Goal: Task Accomplishment & Management: Use online tool/utility

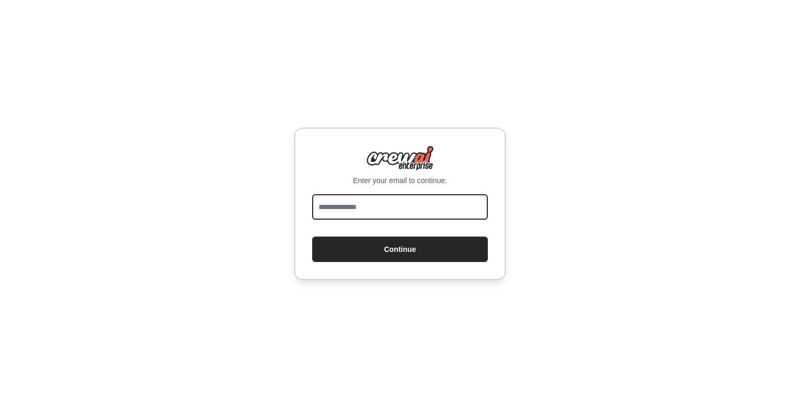
click at [380, 213] on input "email" at bounding box center [400, 206] width 176 height 25
type input "**********"
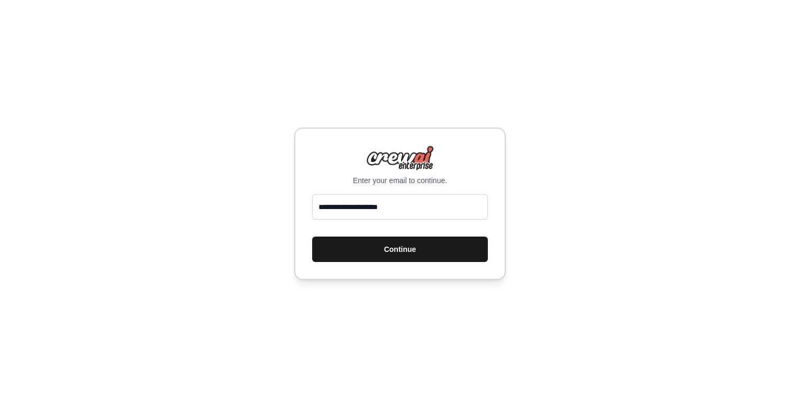
click at [386, 252] on button "Continue" at bounding box center [400, 249] width 176 height 25
click at [384, 247] on button "Continue" at bounding box center [400, 249] width 176 height 25
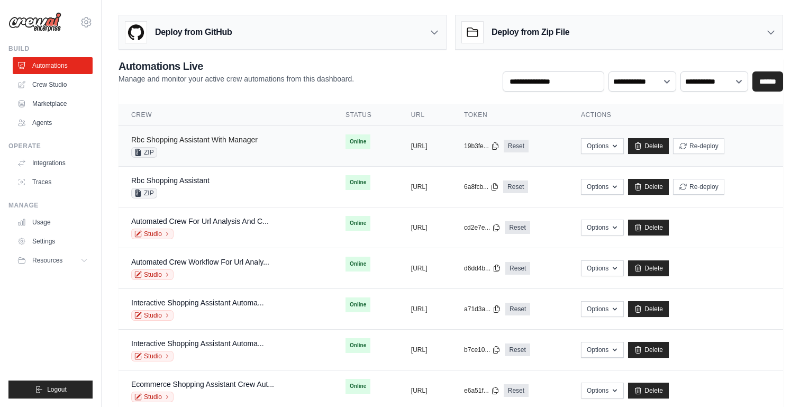
click at [226, 143] on link "Rbc Shopping Assistant With Manager" at bounding box center [194, 139] width 126 height 8
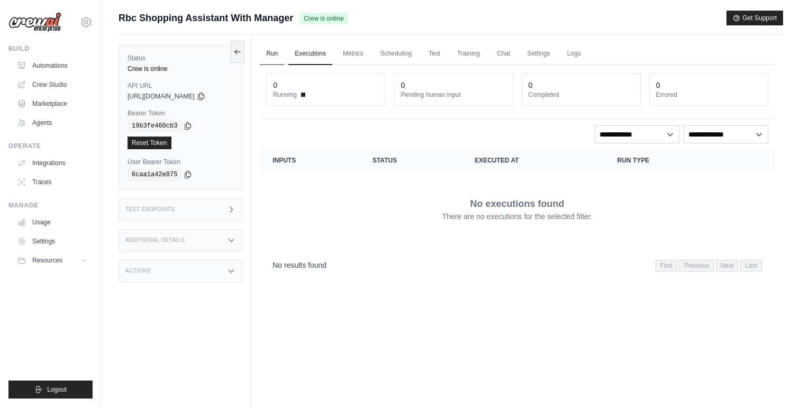
click at [275, 50] on link "Run" at bounding box center [272, 54] width 24 height 22
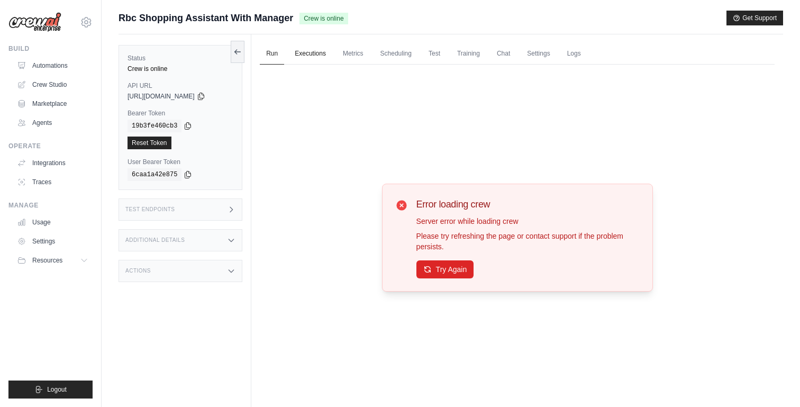
click at [303, 50] on link "Executions" at bounding box center [310, 54] width 44 height 22
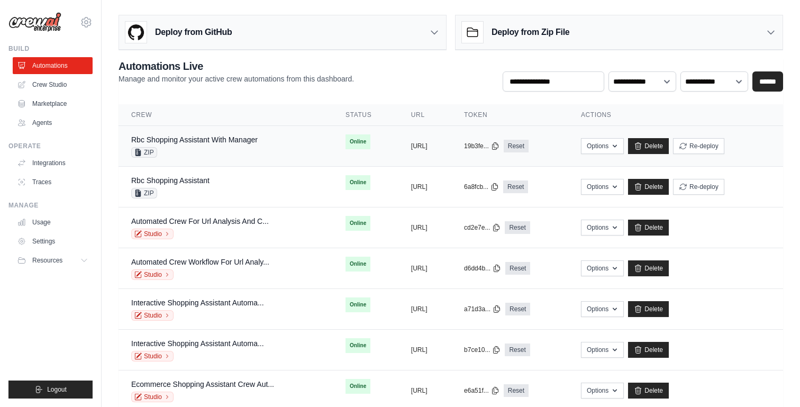
click at [203, 159] on td "Rbc Shopping Assistant With Manager ZIP" at bounding box center [226, 146] width 214 height 41
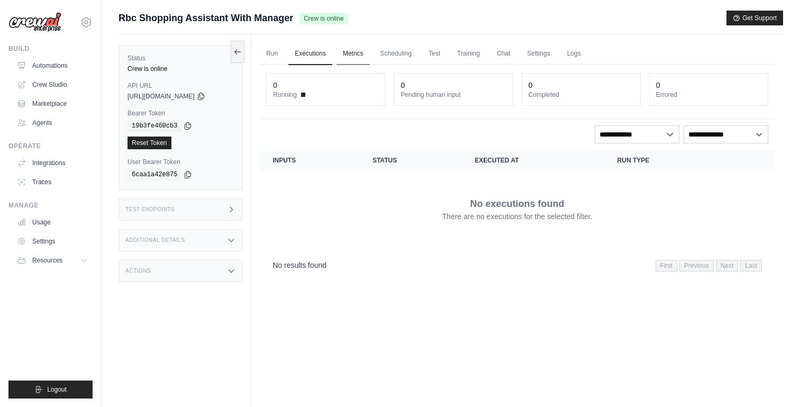
click at [348, 49] on link "Metrics" at bounding box center [353, 54] width 33 height 22
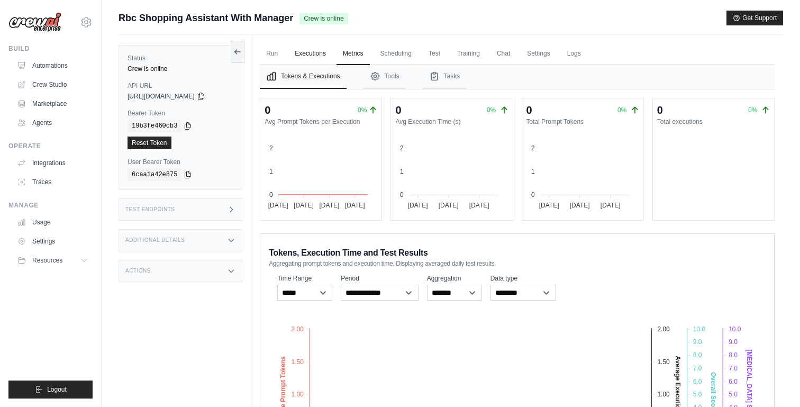
click at [304, 53] on link "Executions" at bounding box center [310, 54] width 44 height 22
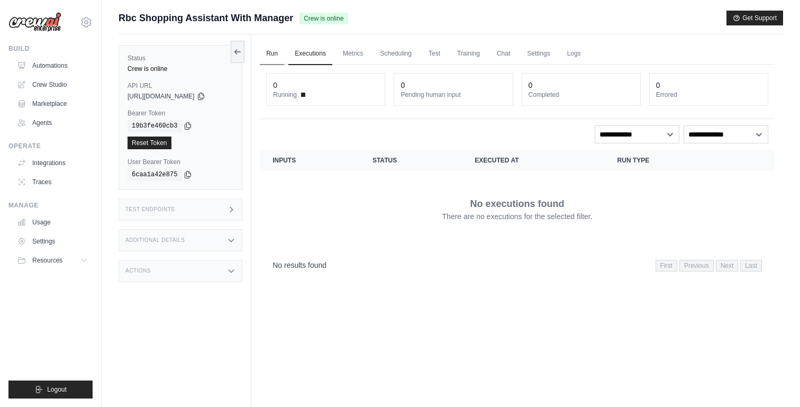
click at [273, 53] on link "Run" at bounding box center [272, 54] width 24 height 22
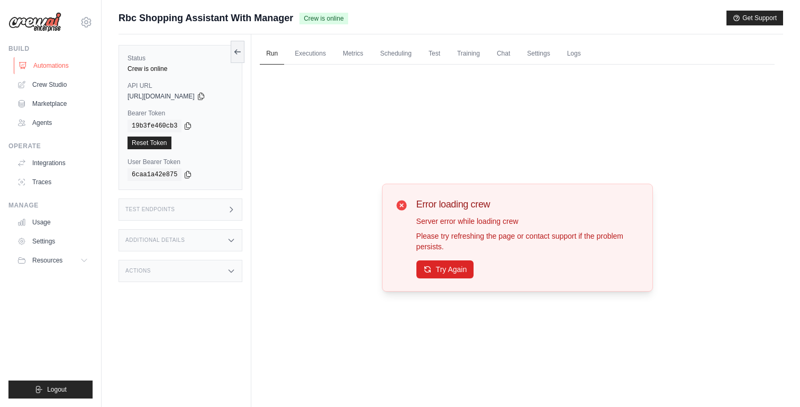
click at [48, 62] on link "Automations" at bounding box center [54, 65] width 80 height 17
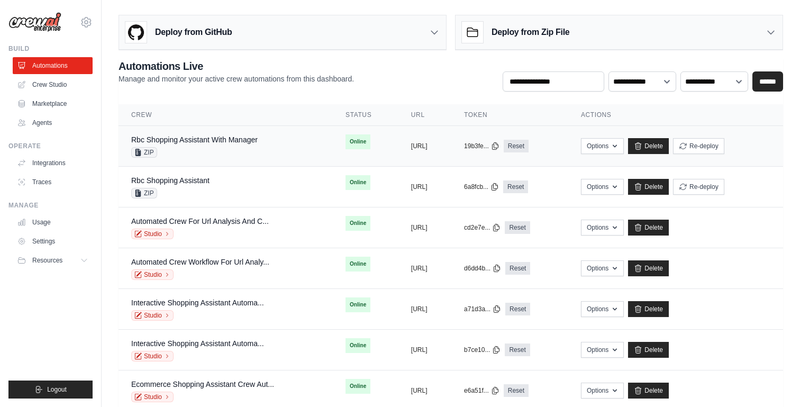
click at [225, 153] on div "ZIP" at bounding box center [194, 152] width 126 height 11
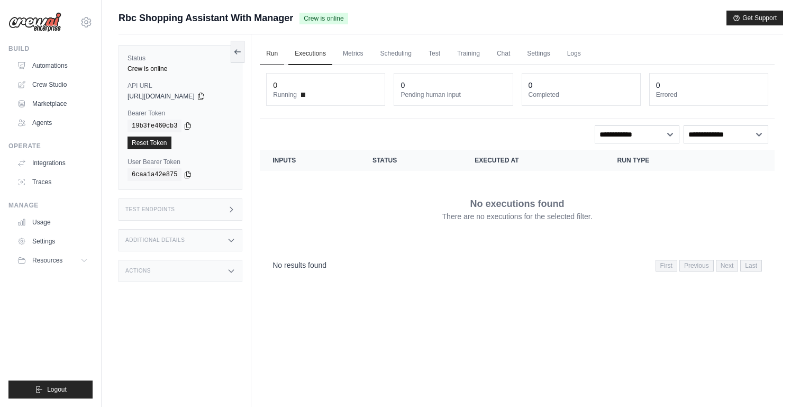
click at [279, 55] on link "Run" at bounding box center [272, 54] width 24 height 22
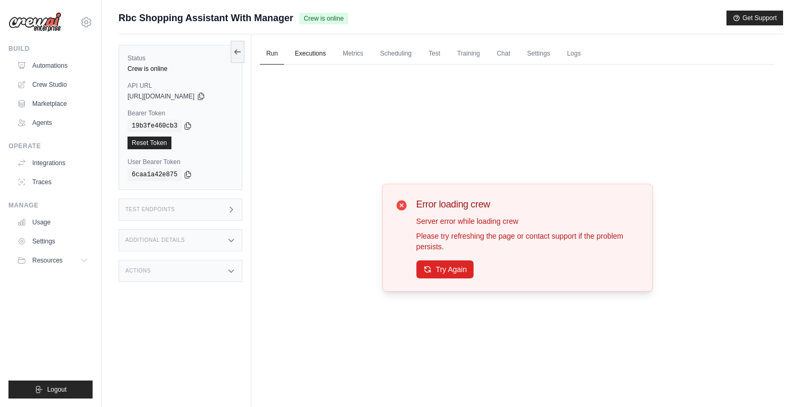
click at [301, 55] on link "Executions" at bounding box center [310, 54] width 44 height 22
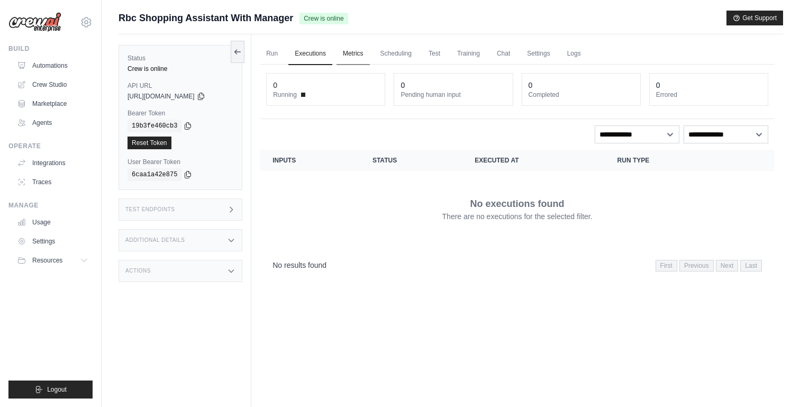
click at [367, 56] on link "Metrics" at bounding box center [353, 54] width 33 height 22
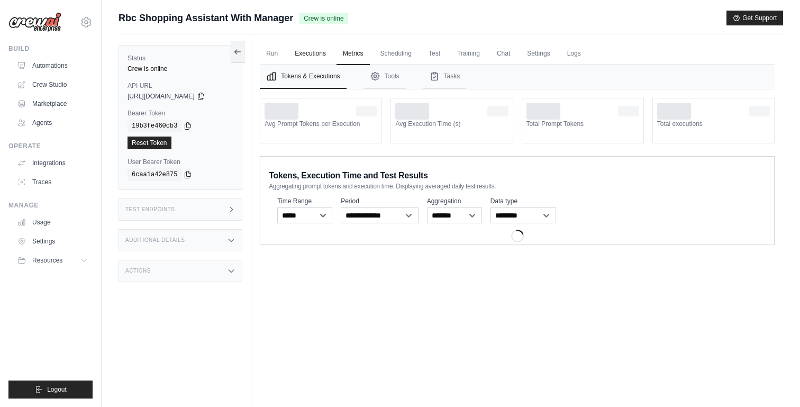
click at [322, 52] on link "Executions" at bounding box center [310, 54] width 44 height 22
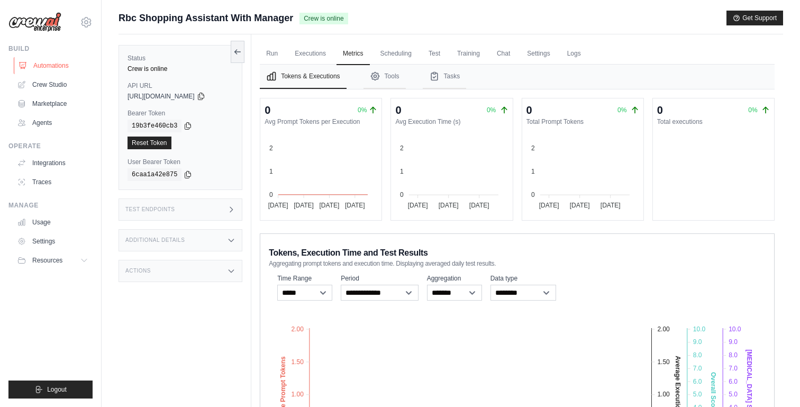
click at [62, 65] on link "Automations" at bounding box center [54, 65] width 80 height 17
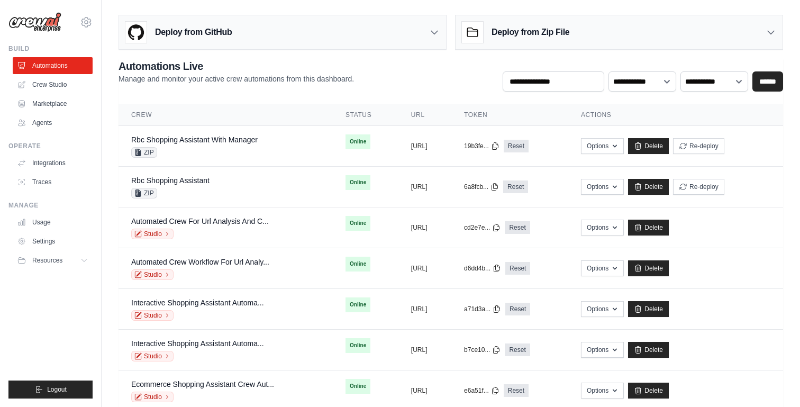
click at [599, 29] on div "Deploy from Zip File" at bounding box center [619, 32] width 327 height 34
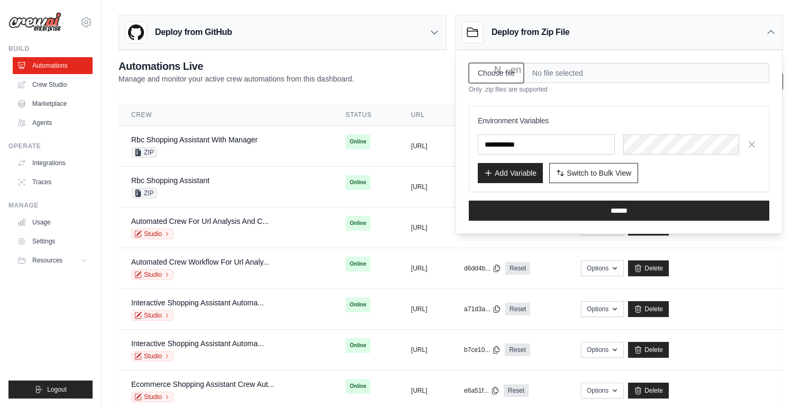
click at [505, 65] on input "Choose file" at bounding box center [496, 73] width 55 height 20
type input "**********"
click at [577, 149] on input "text" at bounding box center [546, 144] width 137 height 20
click at [582, 142] on input "text" at bounding box center [546, 144] width 137 height 20
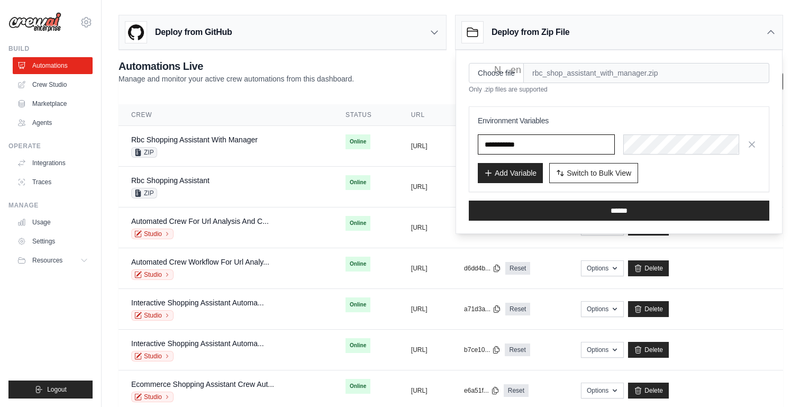
paste input "**********"
type input "**********"
click at [516, 170] on button "Add Variable" at bounding box center [510, 172] width 65 height 20
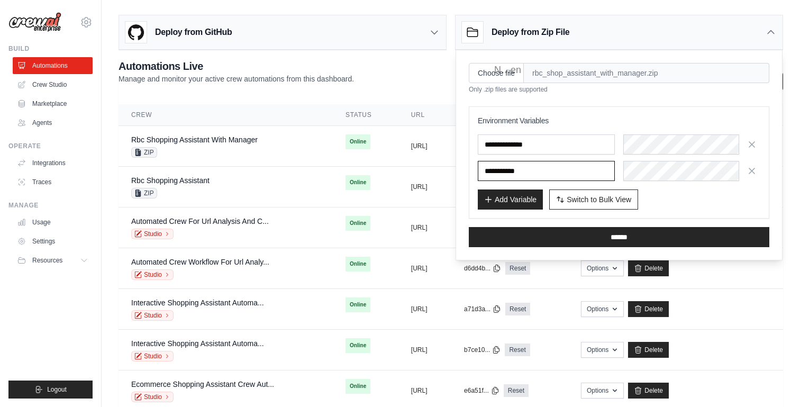
paste input "**********"
type input "**********"
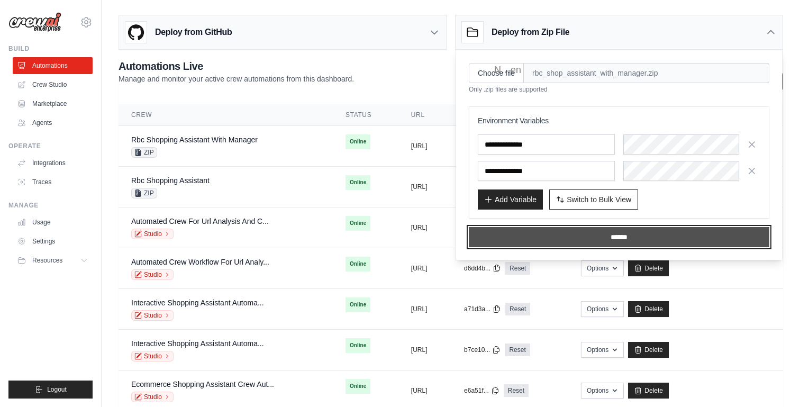
click at [637, 231] on input "******" at bounding box center [619, 237] width 301 height 20
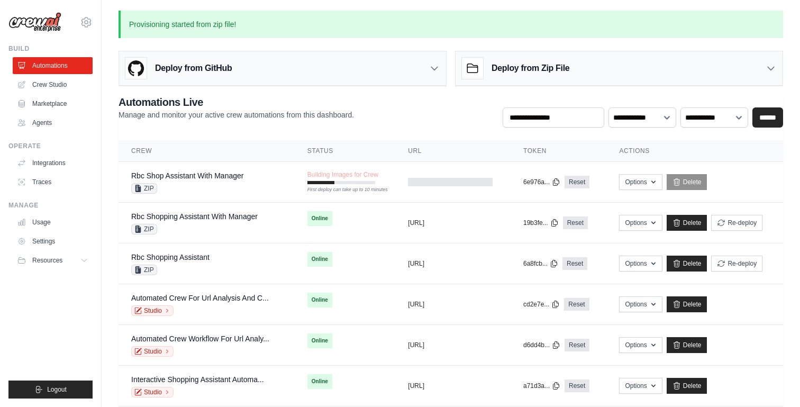
click at [603, 76] on div "Deploy from Zip File" at bounding box center [619, 68] width 327 height 34
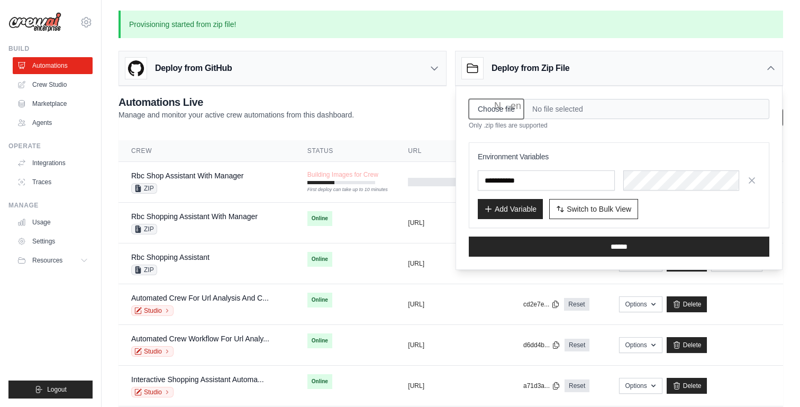
click at [490, 106] on input "Choose file" at bounding box center [496, 109] width 55 height 20
type input "**********"
click at [525, 177] on input "text" at bounding box center [546, 180] width 137 height 20
paste input "**********"
type input "**********"
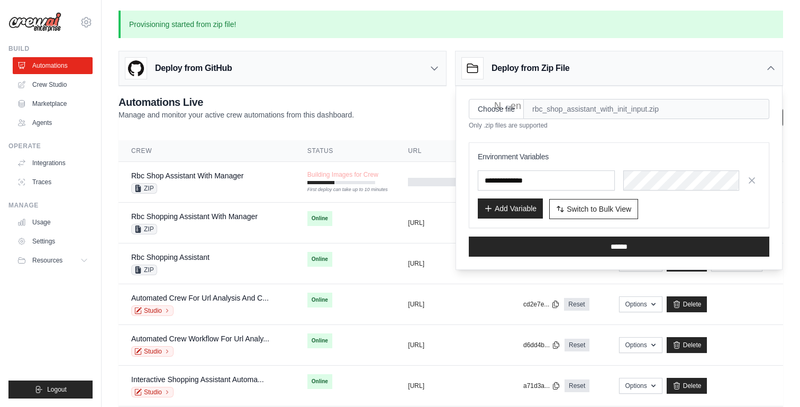
click at [520, 204] on button "Add Variable" at bounding box center [510, 208] width 65 height 20
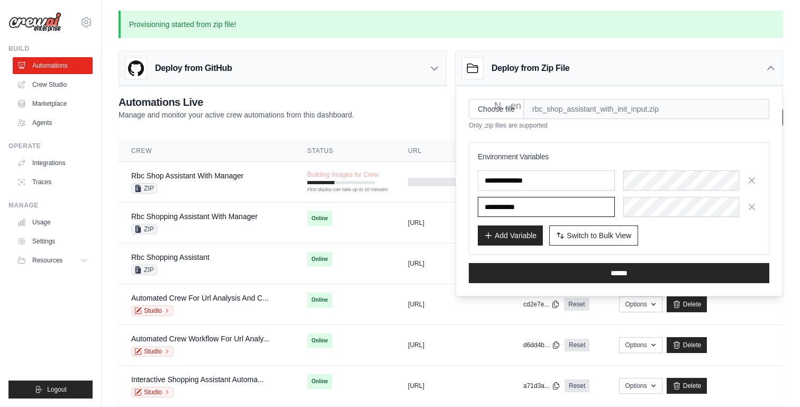
paste input "**********"
type input "**********"
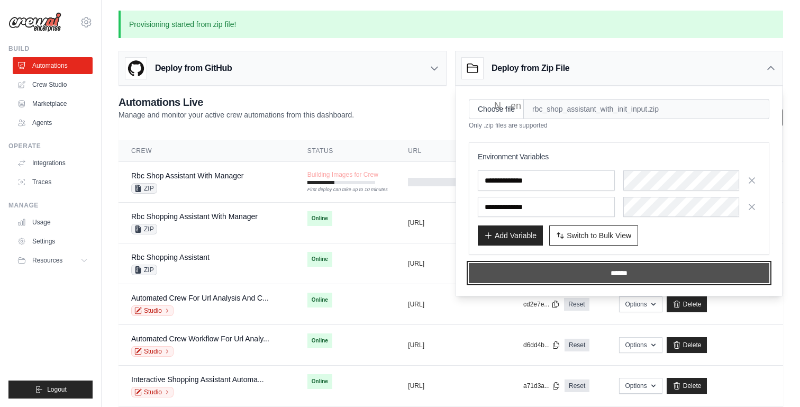
click at [611, 269] on input "******" at bounding box center [619, 273] width 301 height 20
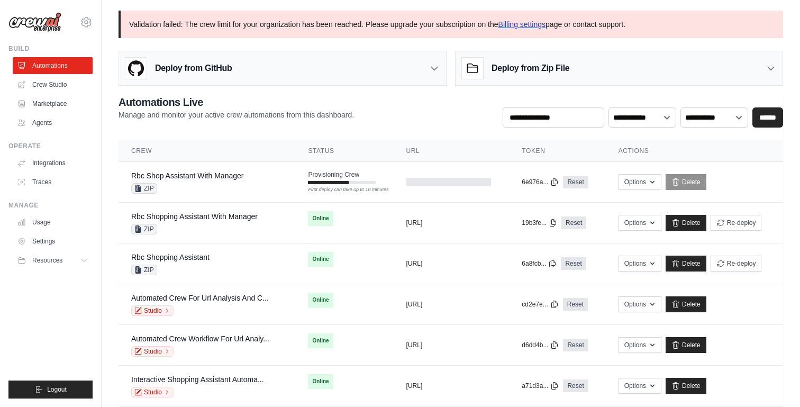
click at [546, 27] on link "Billing settings" at bounding box center [522, 24] width 48 height 8
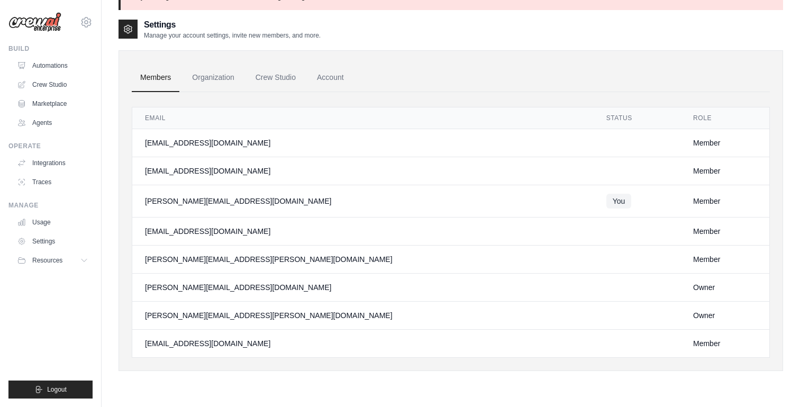
scroll to position [29, 0]
click at [292, 79] on link "Crew Studio" at bounding box center [275, 76] width 57 height 29
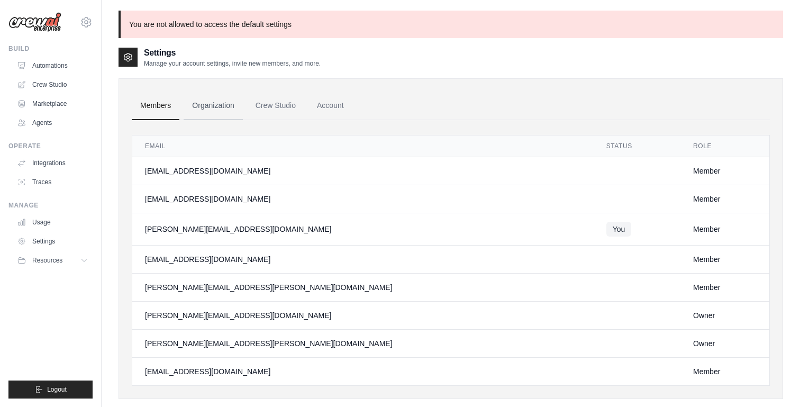
click at [207, 108] on link "Organization" at bounding box center [213, 106] width 59 height 29
click at [342, 102] on link "Account" at bounding box center [331, 106] width 44 height 29
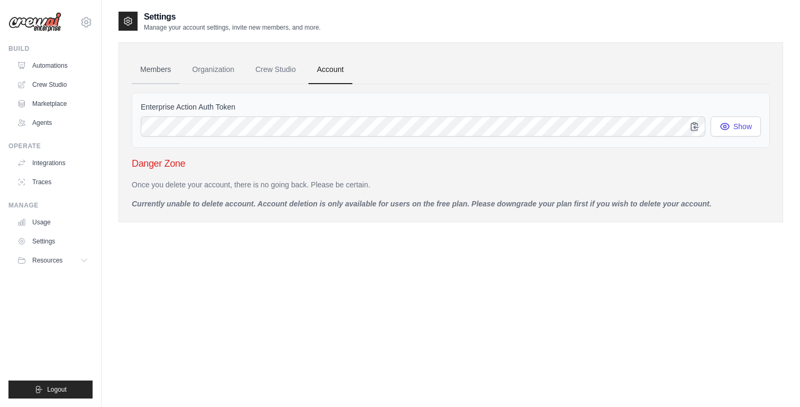
click at [160, 70] on link "Members" at bounding box center [156, 70] width 48 height 29
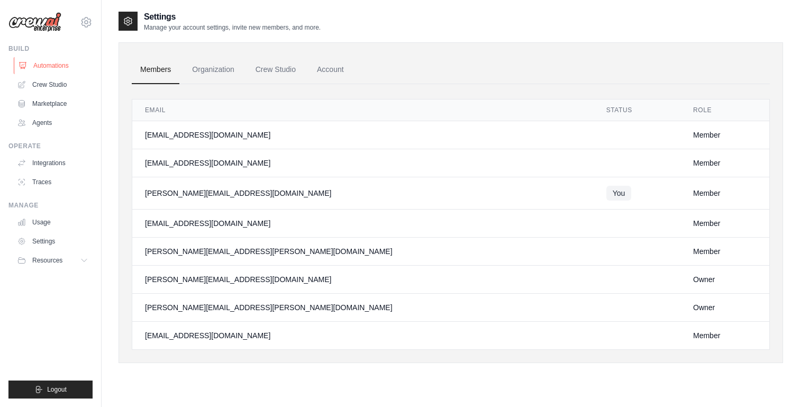
click at [29, 59] on link "Automations" at bounding box center [54, 65] width 80 height 17
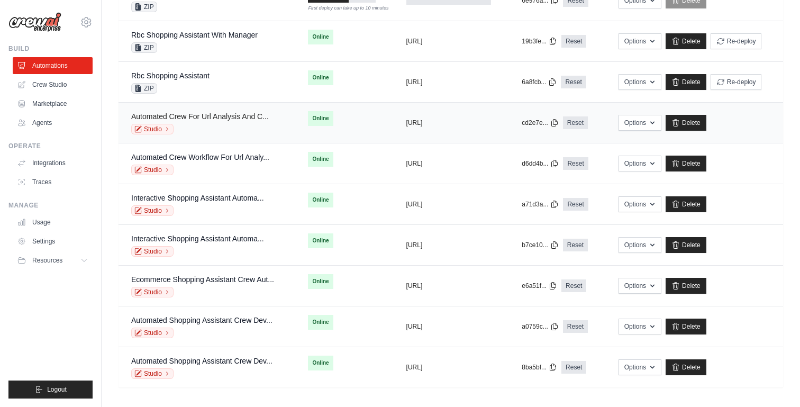
scroll to position [149, 0]
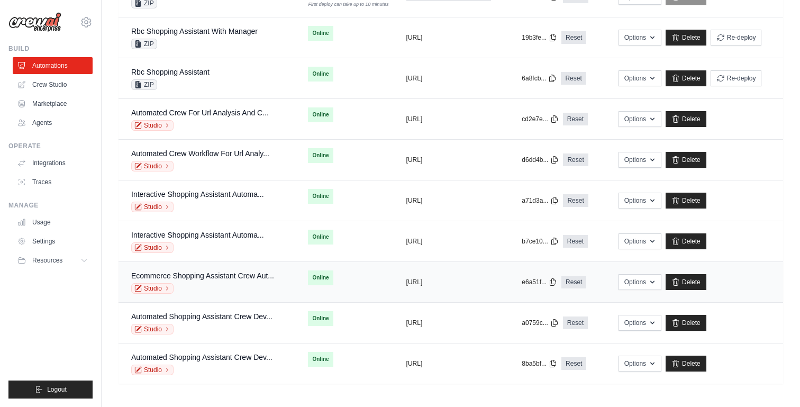
click at [257, 285] on div "Studio" at bounding box center [202, 288] width 143 height 11
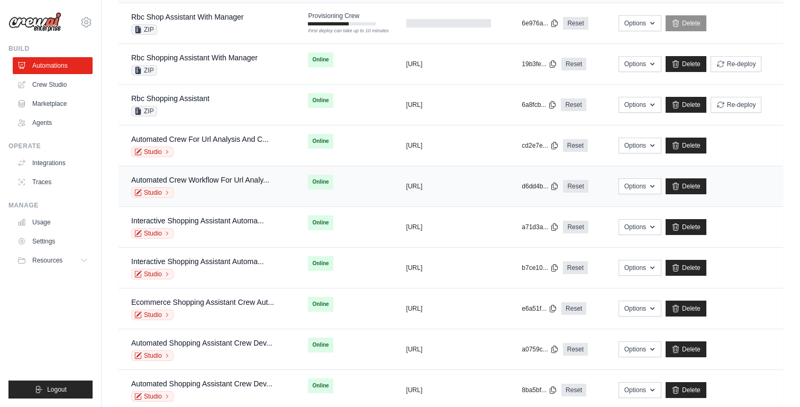
scroll to position [149, 0]
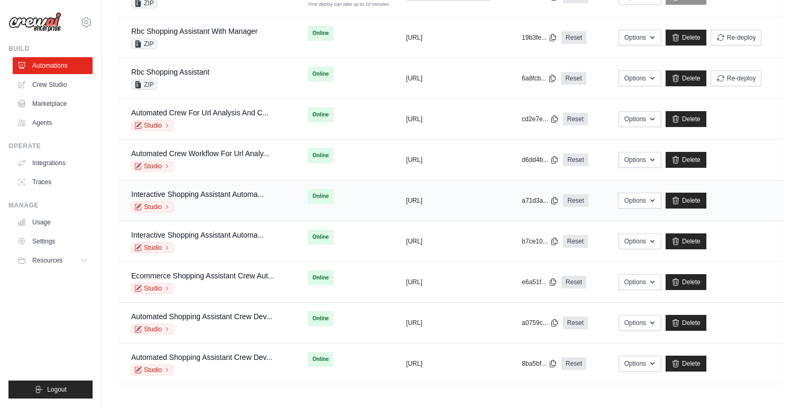
click at [230, 210] on div "Studio" at bounding box center [197, 207] width 133 height 11
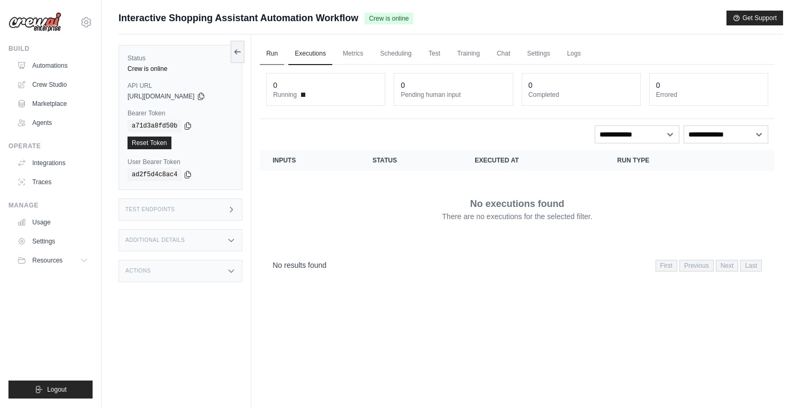
click at [268, 52] on link "Run" at bounding box center [272, 54] width 24 height 22
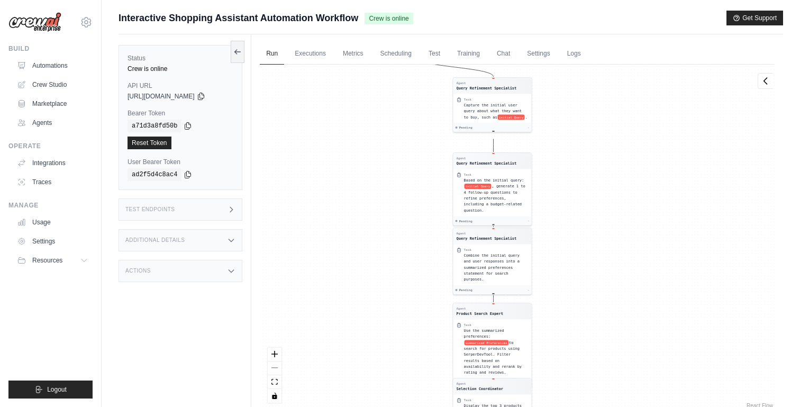
drag, startPoint x: 366, startPoint y: 121, endPoint x: 347, endPoint y: 206, distance: 87.8
click at [347, 206] on div "Agent Query Refinement Specialist Task Capture the initial user query about wha…" at bounding box center [517, 238] width 515 height 346
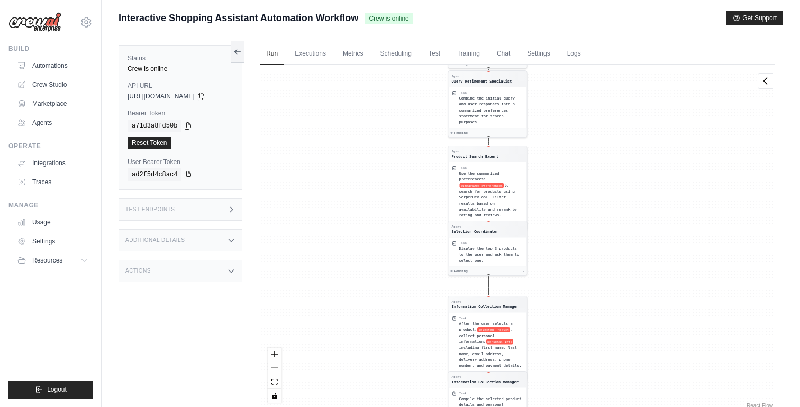
drag, startPoint x: 370, startPoint y: 286, endPoint x: 362, endPoint y: 148, distance: 138.9
click at [362, 148] on div "Agent Query Refinement Specialist Task Capture the initial user query about wha…" at bounding box center [517, 238] width 515 height 346
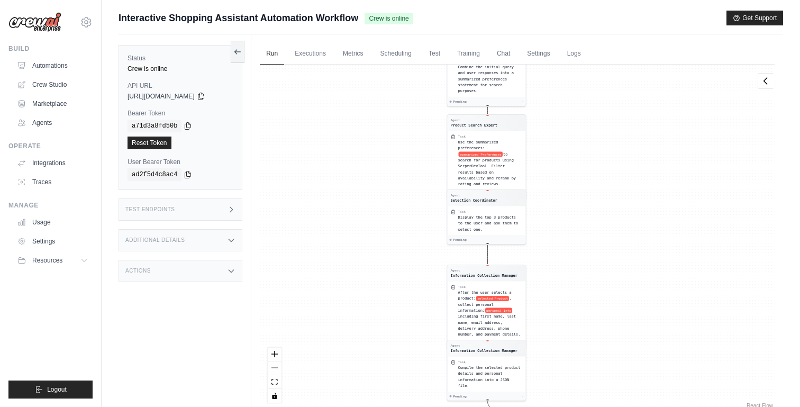
drag, startPoint x: 374, startPoint y: 260, endPoint x: 374, endPoint y: 231, distance: 28.6
click at [374, 231] on div "Agent Query Refinement Specialist Task Capture the initial user query about wha…" at bounding box center [517, 238] width 515 height 346
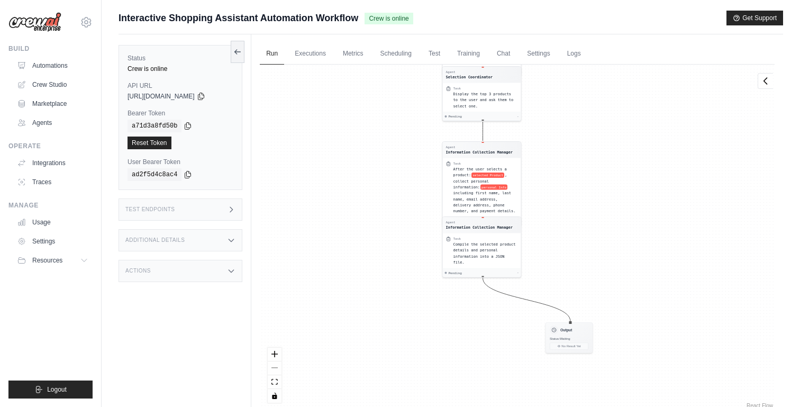
drag, startPoint x: 390, startPoint y: 291, endPoint x: 385, endPoint y: 167, distance: 123.4
click at [385, 167] on div "Agent Query Refinement Specialist Task Capture the initial user query about wha…" at bounding box center [517, 238] width 515 height 346
click at [323, 52] on link "Executions" at bounding box center [310, 54] width 44 height 22
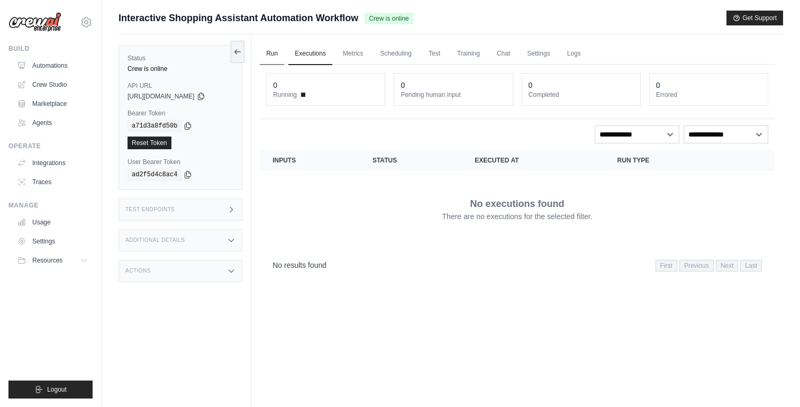
click at [277, 60] on link "Run" at bounding box center [272, 54] width 24 height 22
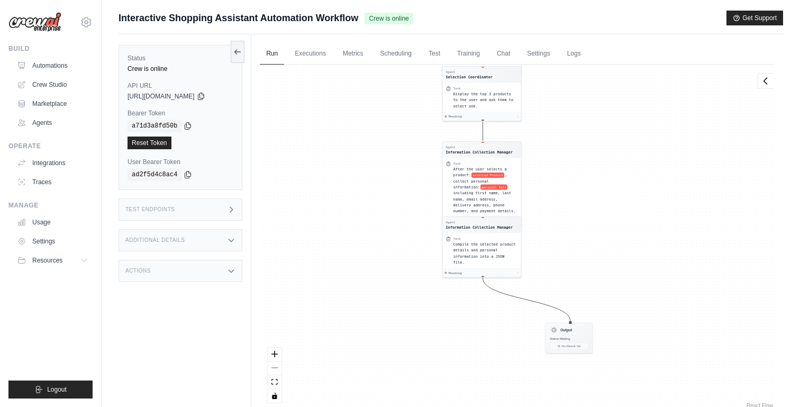
click at [192, 207] on div "Test Endpoints" at bounding box center [181, 209] width 124 height 22
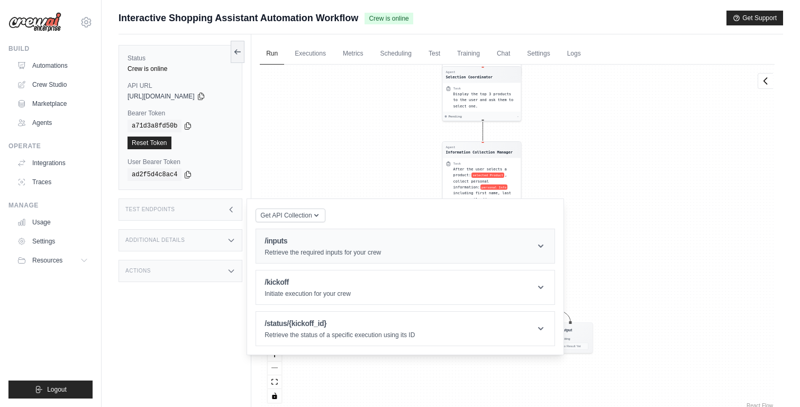
click at [293, 246] on h1 "/inputs" at bounding box center [323, 240] width 116 height 11
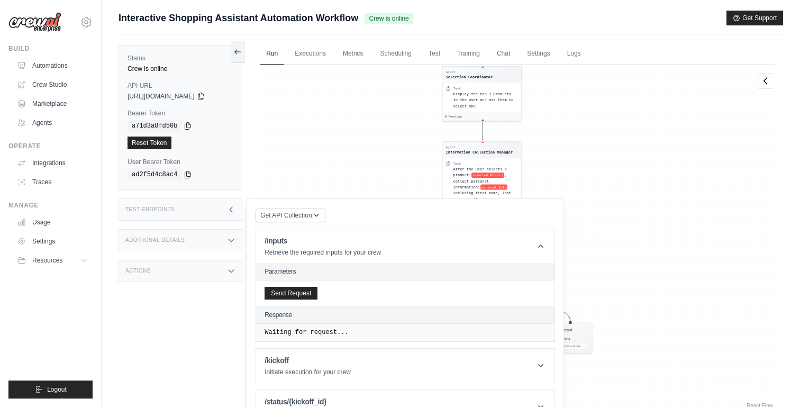
click at [285, 301] on div "Send Request" at bounding box center [405, 292] width 298 height 25
click at [285, 295] on button "Send Request" at bounding box center [291, 292] width 53 height 13
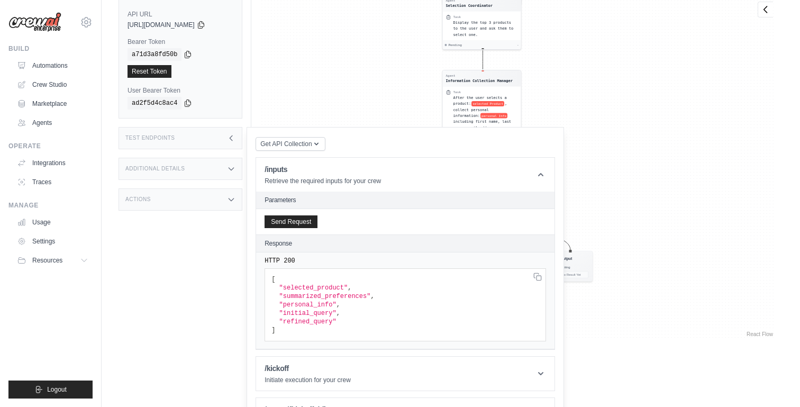
scroll to position [70, 0]
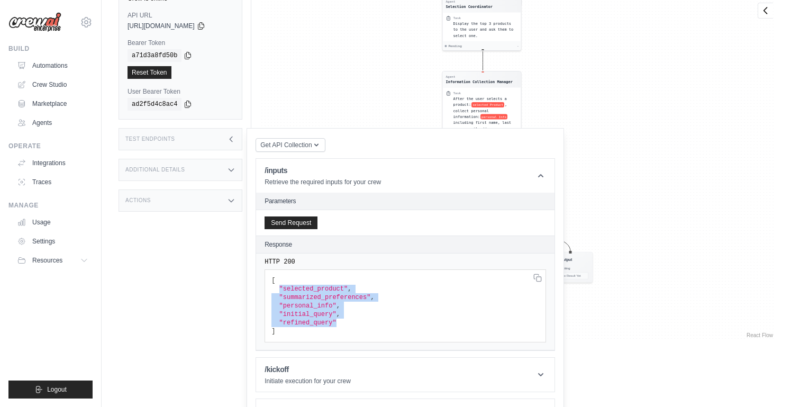
drag, startPoint x: 335, startPoint y: 321, endPoint x: 278, endPoint y: 289, distance: 65.6
click at [278, 289] on code "[ "selected_product" , "summarized_preferences" , "personal_info" , "initial_qu…" at bounding box center [322, 306] width 103 height 58
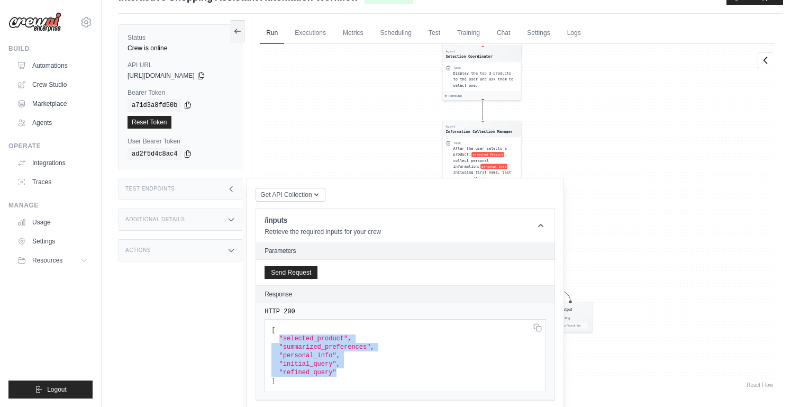
scroll to position [0, 0]
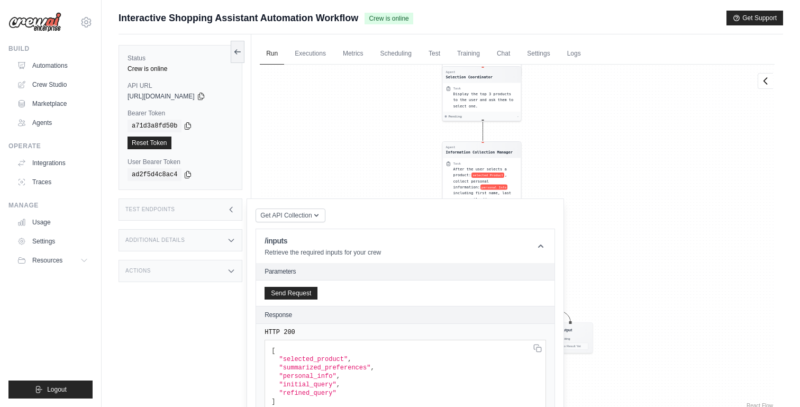
click at [166, 15] on span "Interactive Shopping Assistant Automation Workflow" at bounding box center [239, 18] width 240 height 15
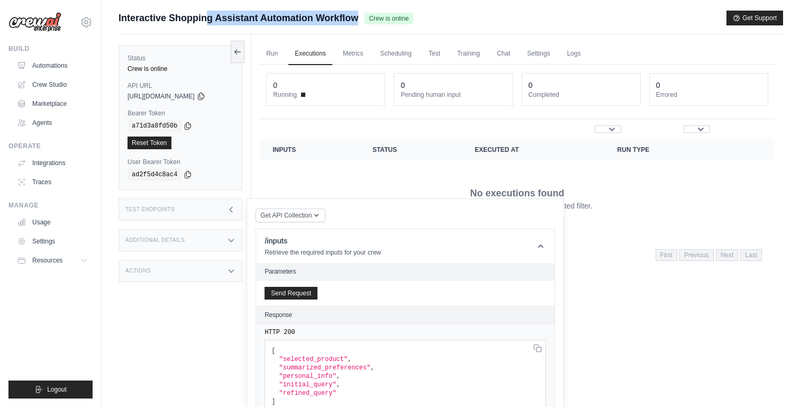
scroll to position [65, 0]
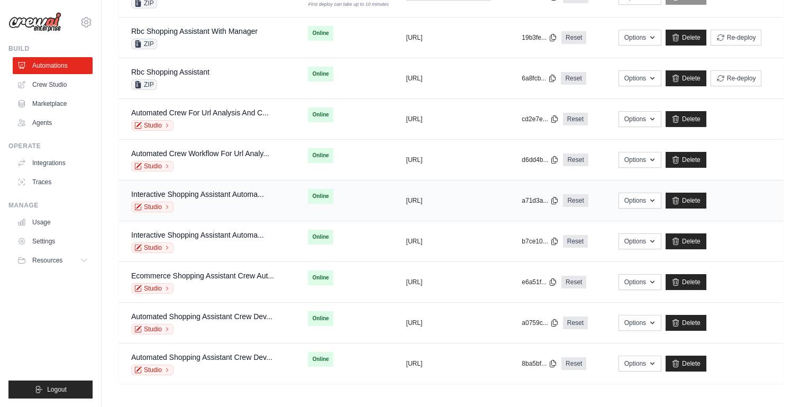
click at [215, 198] on div "Interactive Shopping Assistant Automa..." at bounding box center [197, 194] width 133 height 11
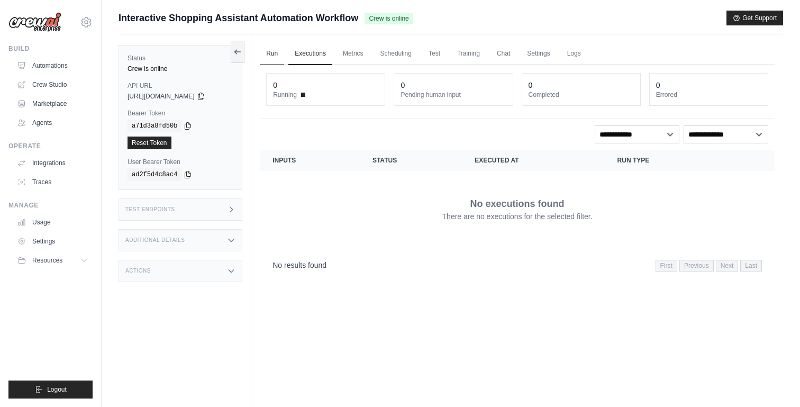
click at [267, 54] on link "Run" at bounding box center [272, 54] width 24 height 22
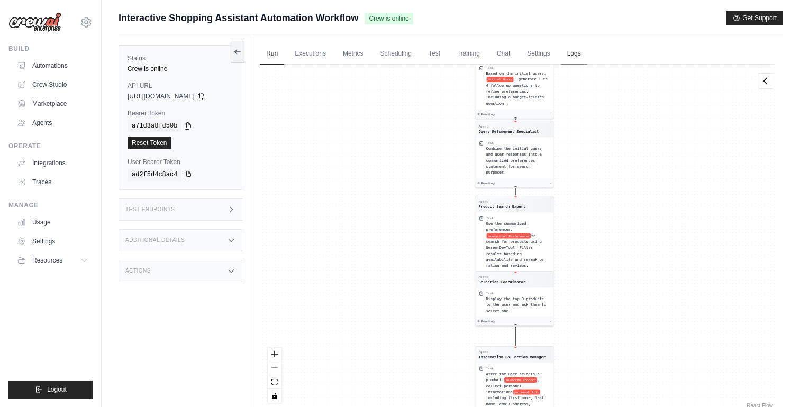
click at [587, 61] on link "Logs" at bounding box center [574, 54] width 26 height 22
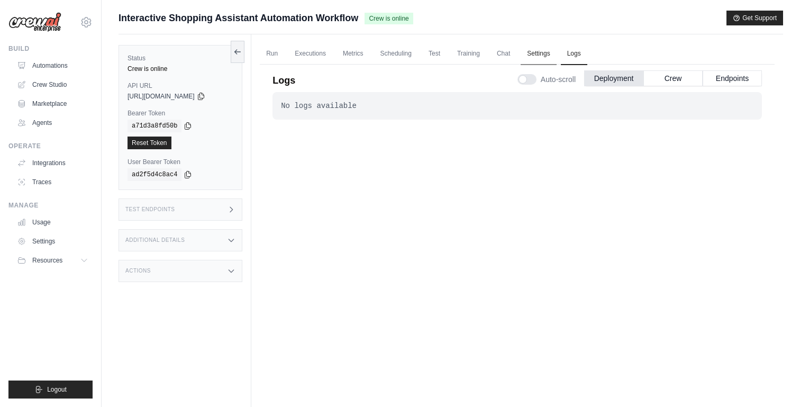
click at [537, 56] on link "Settings" at bounding box center [538, 54] width 35 height 22
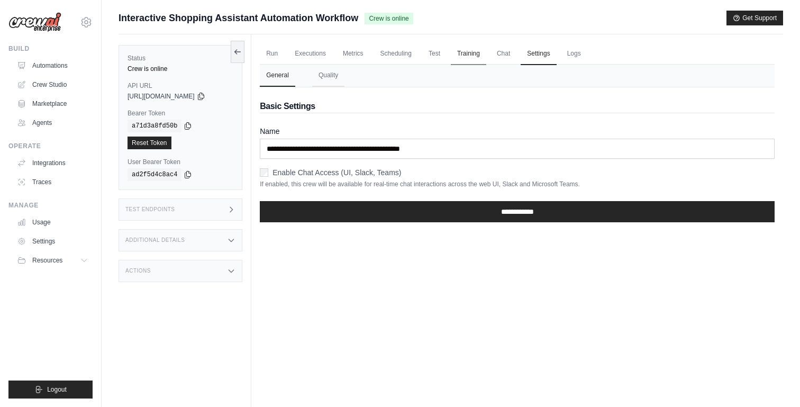
click at [466, 53] on link "Training" at bounding box center [468, 54] width 35 height 22
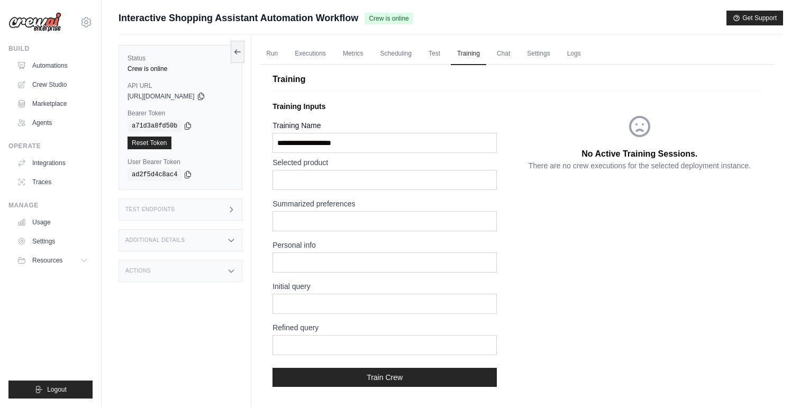
click at [499, 53] on ul "Run Executions Metrics Scheduling Test Training Chat Settings Logs" at bounding box center [517, 54] width 515 height 22
click at [506, 53] on link "Chat" at bounding box center [504, 54] width 26 height 22
click at [410, 53] on link "Scheduling" at bounding box center [396, 54] width 44 height 22
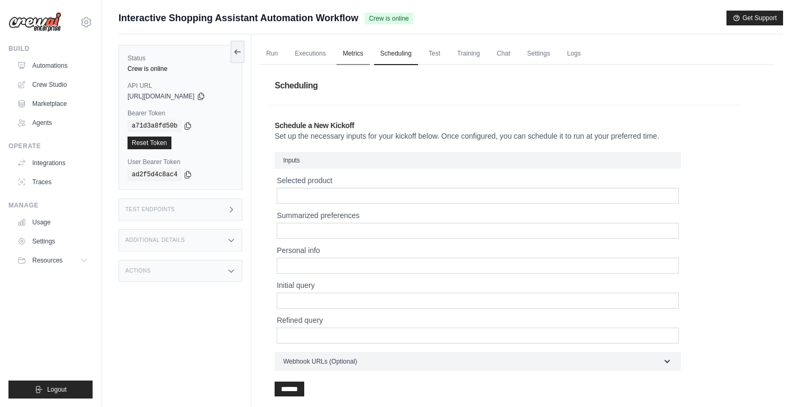
click at [359, 55] on link "Metrics" at bounding box center [353, 54] width 33 height 22
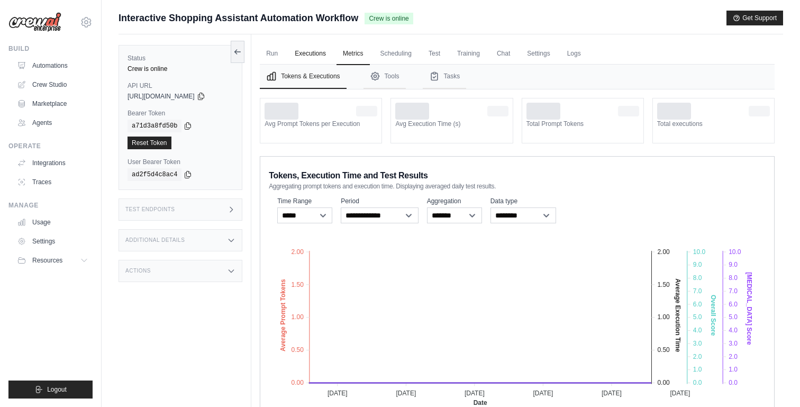
click at [326, 57] on link "Executions" at bounding box center [310, 54] width 44 height 22
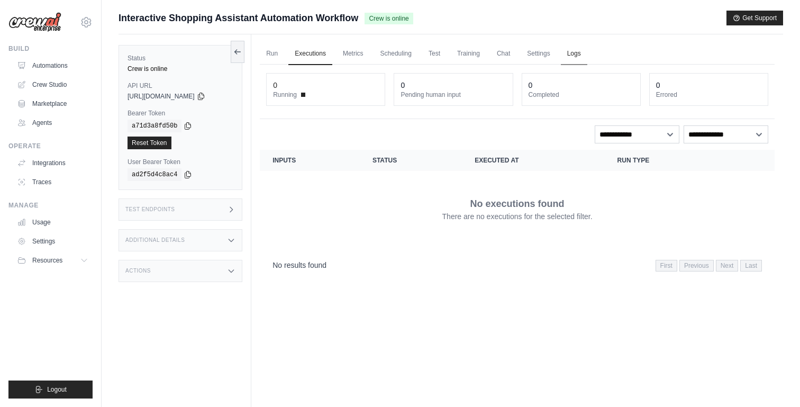
click at [586, 55] on link "Logs" at bounding box center [574, 54] width 26 height 22
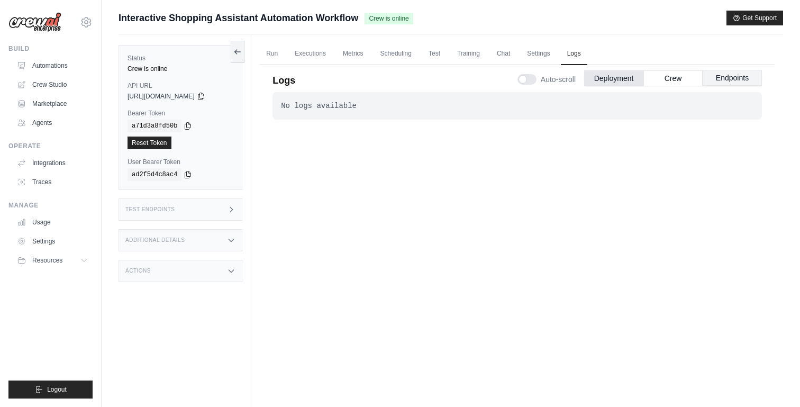
click at [732, 72] on button "Endpoints" at bounding box center [732, 78] width 59 height 16
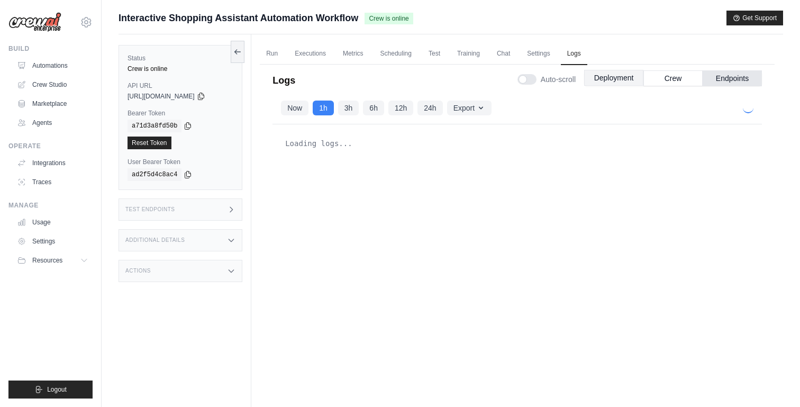
click at [623, 75] on button "Deployment" at bounding box center [613, 78] width 59 height 16
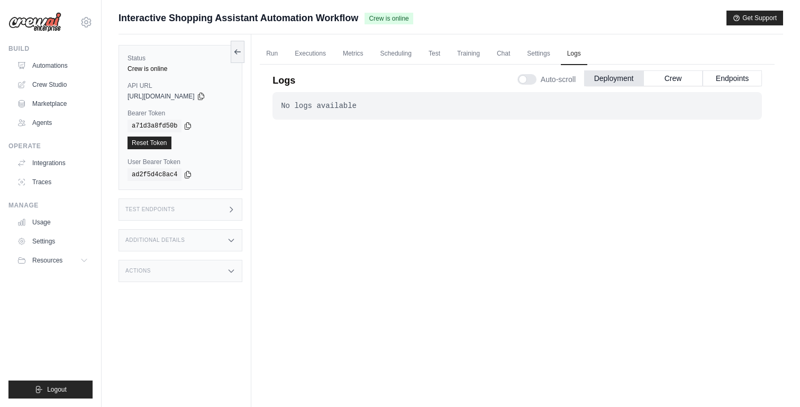
click at [319, 108] on div "No logs available" at bounding box center [517, 106] width 473 height 11
click at [235, 55] on icon at bounding box center [237, 51] width 8 height 8
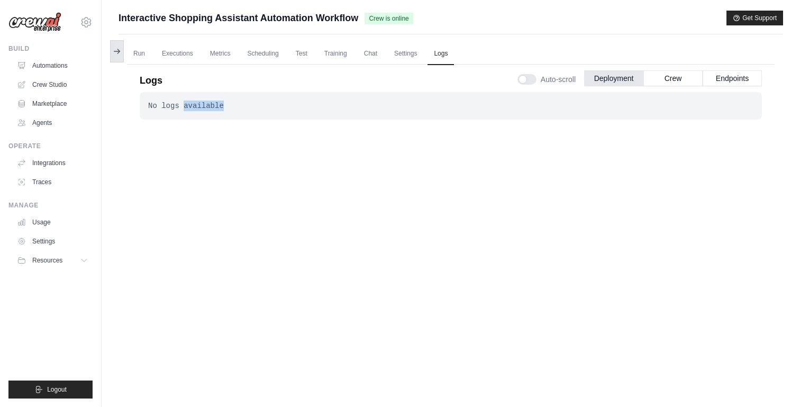
click at [121, 54] on button at bounding box center [117, 51] width 14 height 22
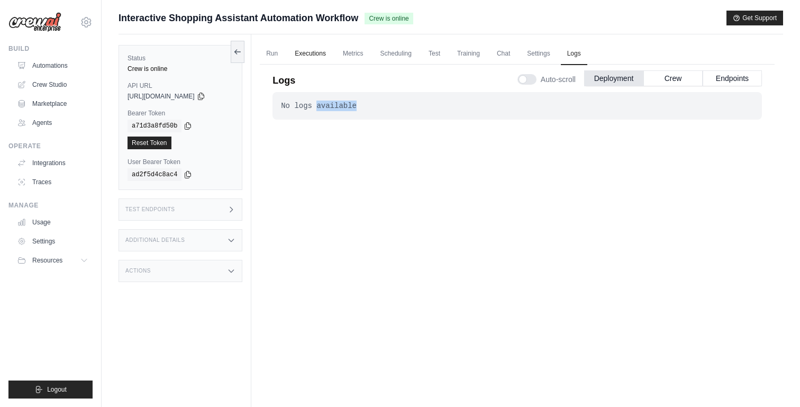
click at [301, 53] on link "Executions" at bounding box center [310, 54] width 44 height 22
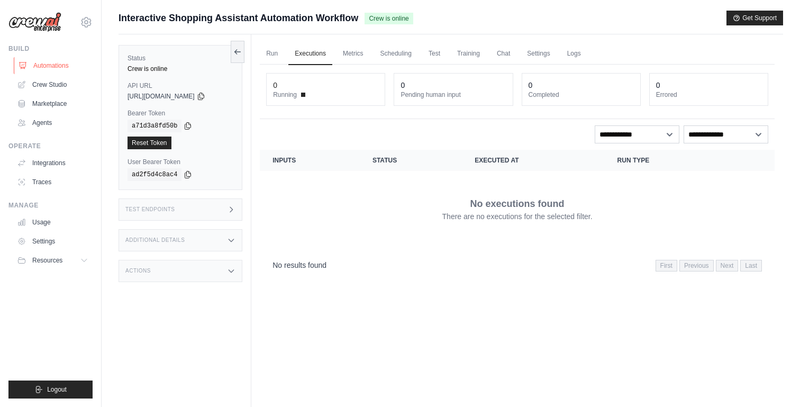
click at [33, 68] on link "Automations" at bounding box center [54, 65] width 80 height 17
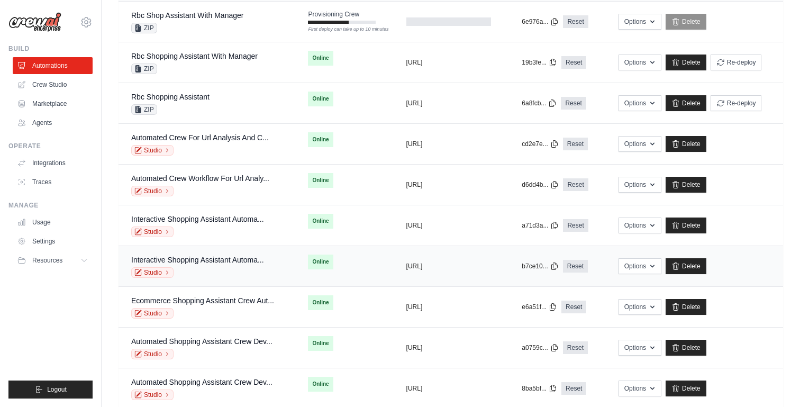
scroll to position [149, 0]
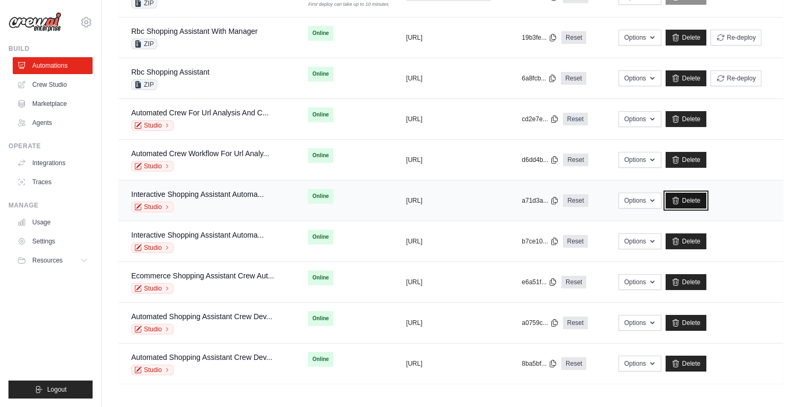
click at [703, 200] on link "Delete" at bounding box center [686, 201] width 41 height 16
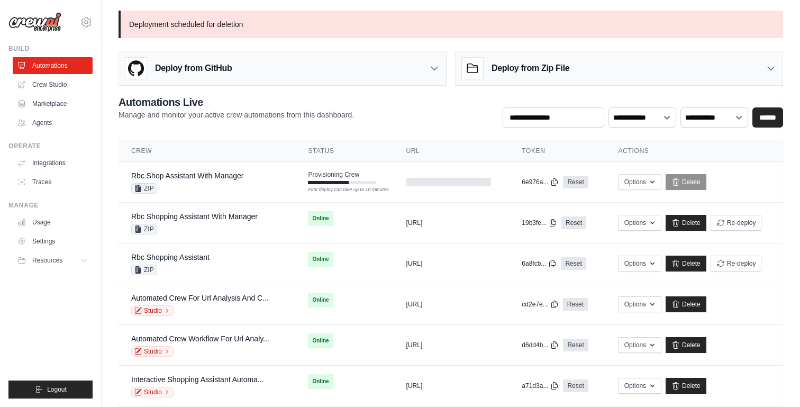
click at [634, 76] on div "Deploy from Zip File" at bounding box center [619, 68] width 327 height 34
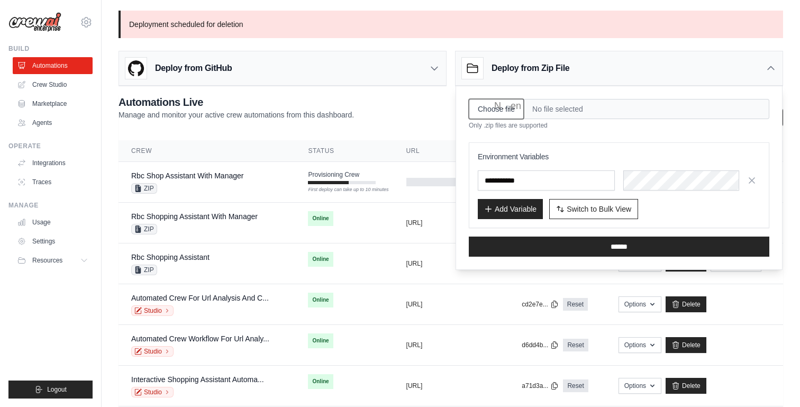
click at [507, 108] on input "Choose file" at bounding box center [496, 109] width 55 height 20
type input "**********"
click at [506, 181] on input "text" at bounding box center [546, 180] width 137 height 20
click at [567, 176] on input "text" at bounding box center [546, 180] width 137 height 20
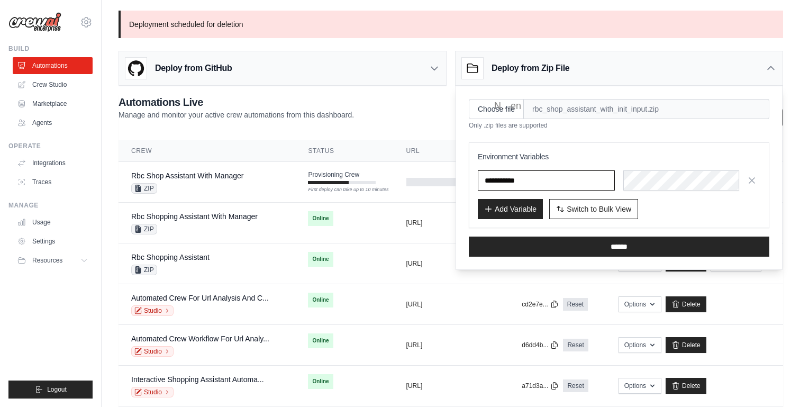
paste input "**********"
type input "**********"
click at [512, 212] on button "Add Variable" at bounding box center [510, 208] width 65 height 20
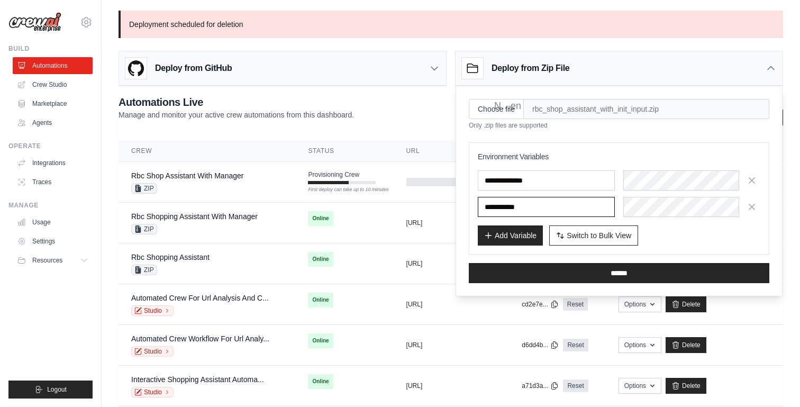
click at [506, 206] on input "text" at bounding box center [546, 207] width 137 height 20
paste input "**********"
type input "**********"
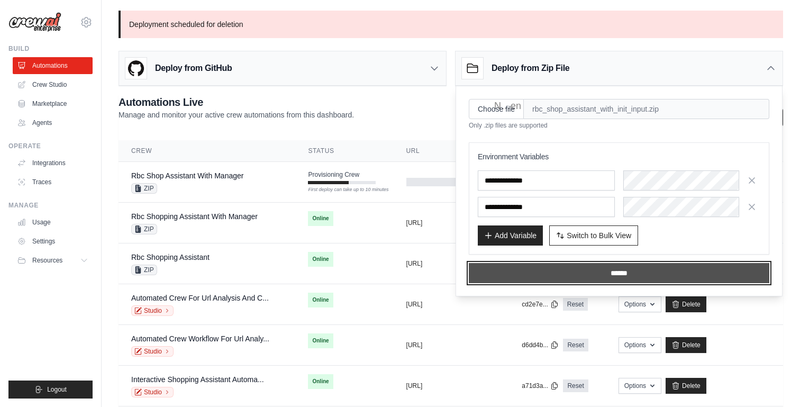
click at [615, 274] on input "******" at bounding box center [619, 273] width 301 height 20
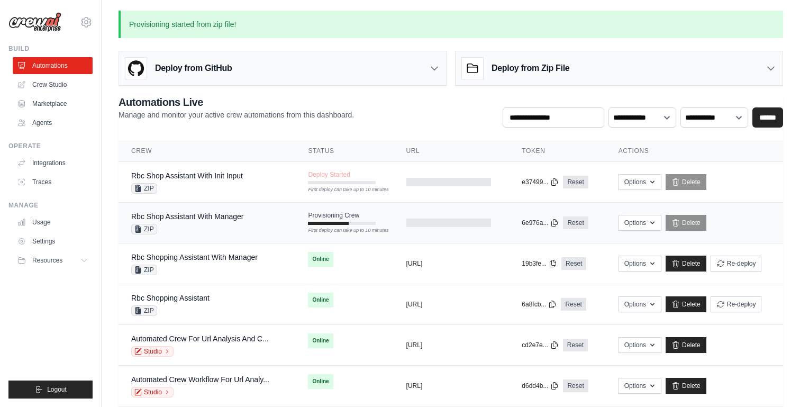
click at [242, 225] on div "ZIP" at bounding box center [187, 229] width 112 height 11
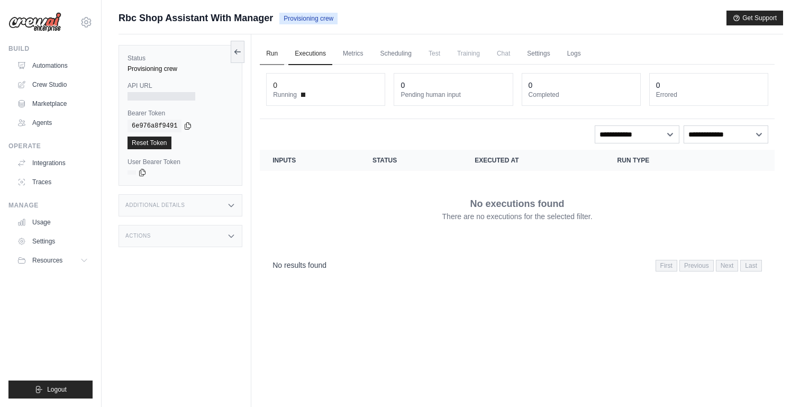
click at [270, 56] on link "Run" at bounding box center [272, 54] width 24 height 22
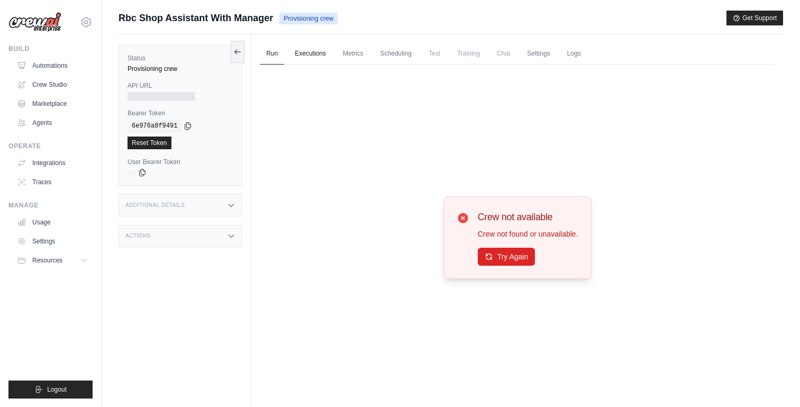
click at [304, 57] on link "Executions" at bounding box center [310, 54] width 44 height 22
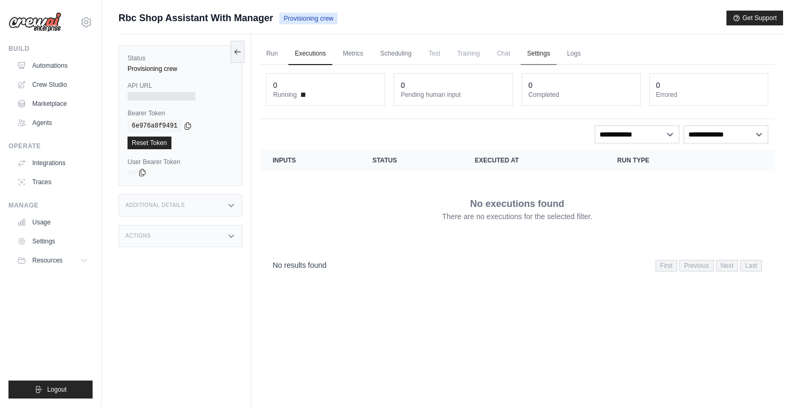
click at [549, 50] on link "Settings" at bounding box center [538, 54] width 35 height 22
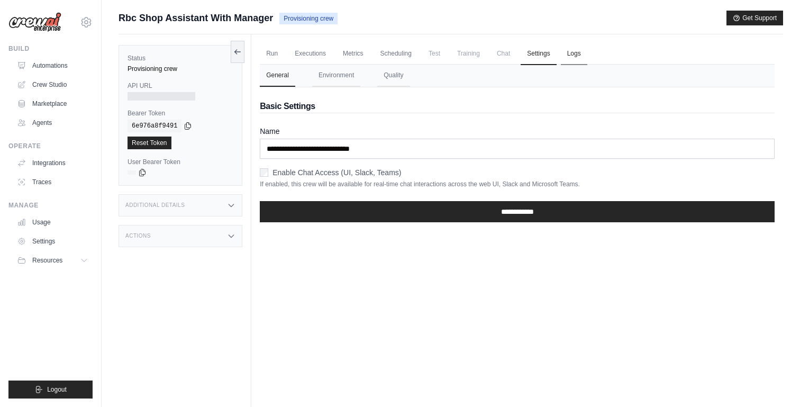
click at [587, 56] on link "Logs" at bounding box center [574, 54] width 26 height 22
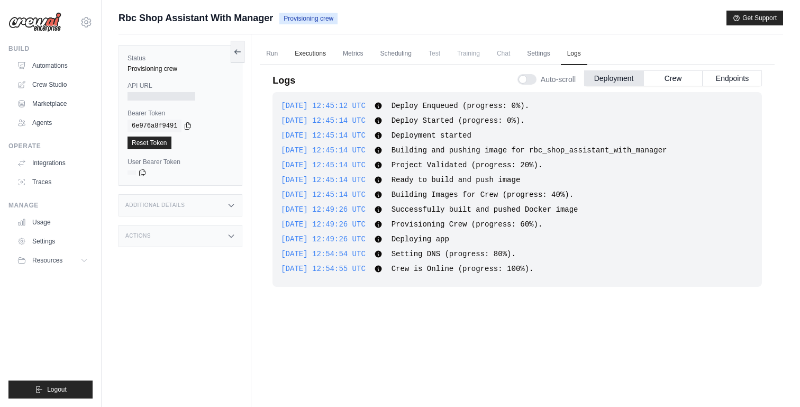
click at [314, 56] on link "Executions" at bounding box center [310, 54] width 44 height 22
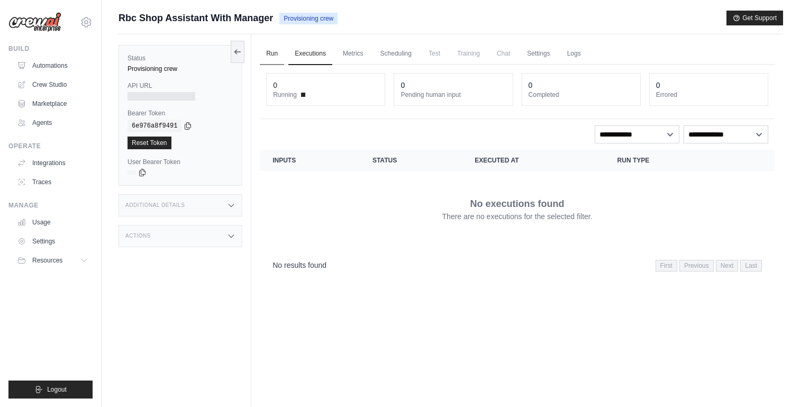
click at [260, 58] on link "Run" at bounding box center [272, 54] width 24 height 22
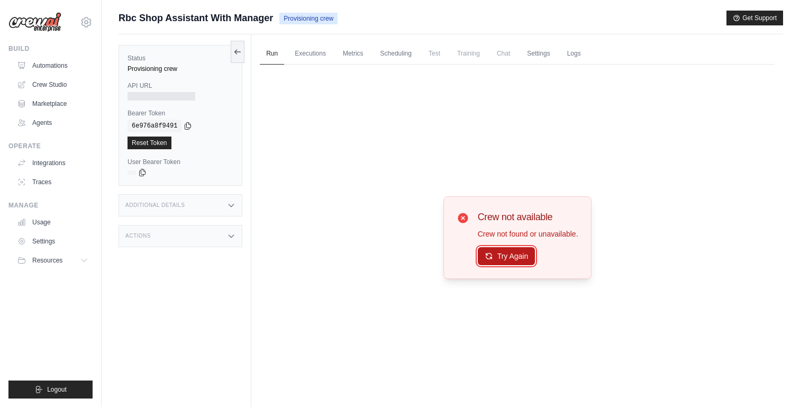
click at [500, 261] on button "Try Again" at bounding box center [507, 256] width 58 height 18
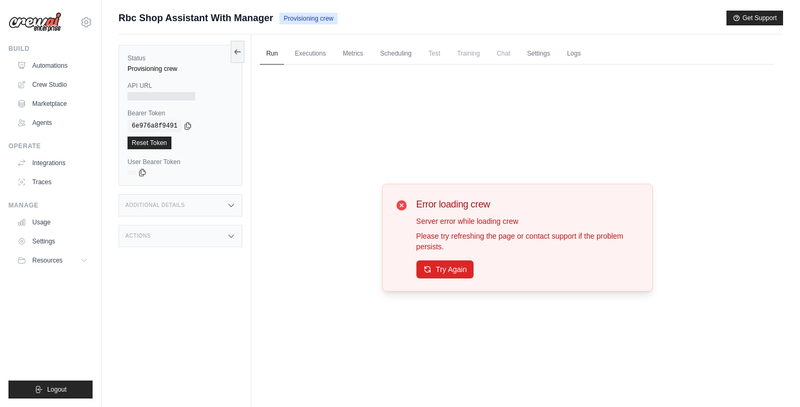
click at [489, 243] on p "Please try refreshing the page or contact support if the problem persists." at bounding box center [527, 241] width 223 height 21
click at [452, 266] on button "Try Again" at bounding box center [445, 269] width 58 height 18
click at [587, 59] on link "Logs" at bounding box center [574, 54] width 26 height 22
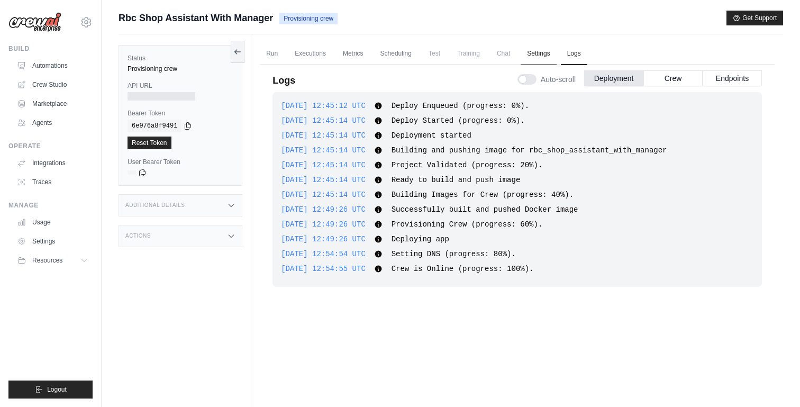
click at [549, 56] on link "Settings" at bounding box center [538, 54] width 35 height 22
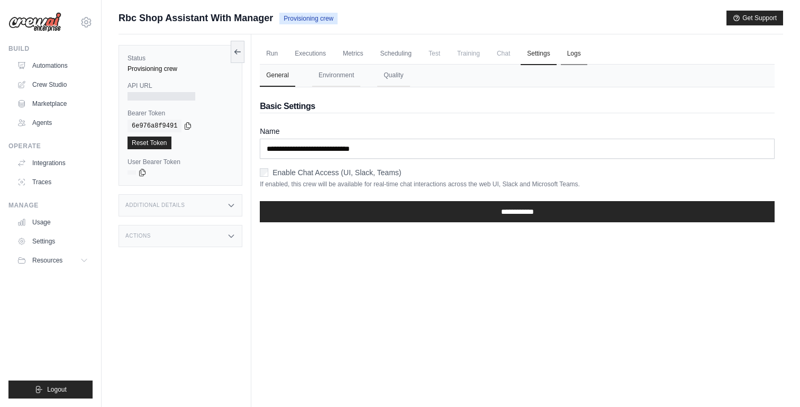
click at [578, 56] on link "Logs" at bounding box center [574, 54] width 26 height 22
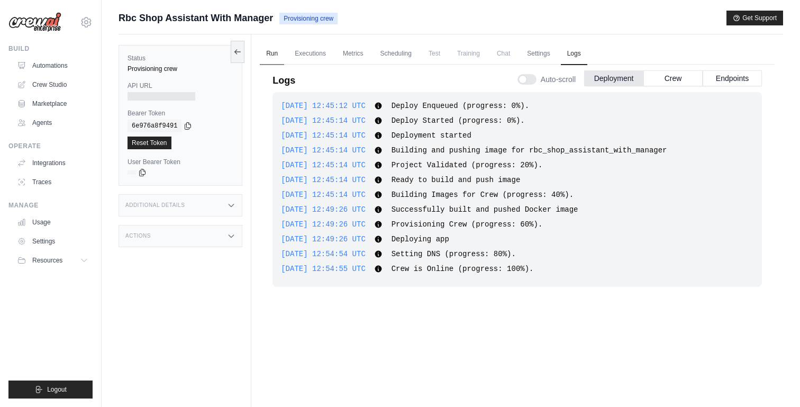
click at [276, 50] on link "Run" at bounding box center [272, 54] width 24 height 22
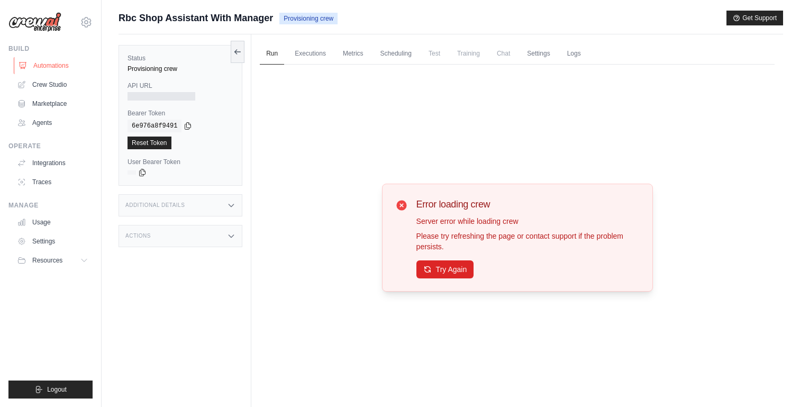
click at [58, 68] on link "Automations" at bounding box center [54, 65] width 80 height 17
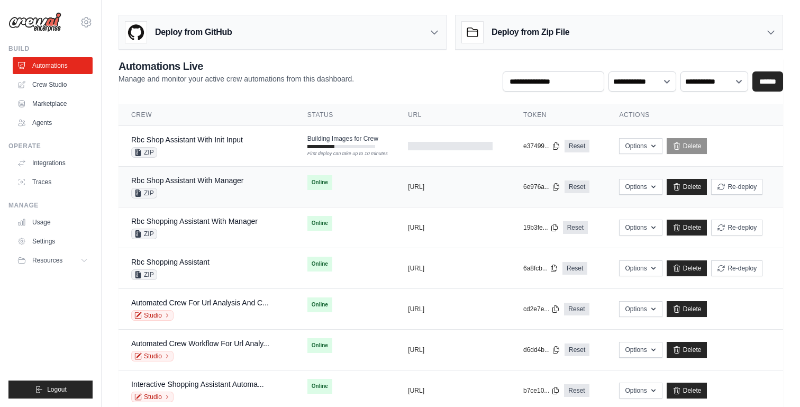
click at [186, 188] on div "ZIP" at bounding box center [187, 193] width 112 height 11
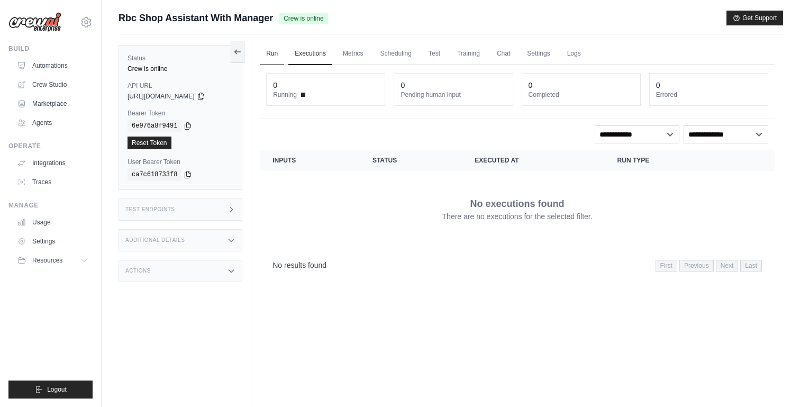
click at [276, 56] on link "Run" at bounding box center [272, 54] width 24 height 22
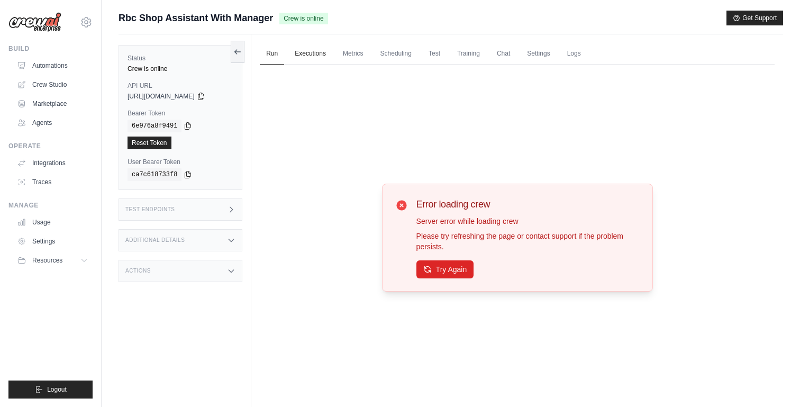
click at [301, 56] on link "Executions" at bounding box center [310, 54] width 44 height 22
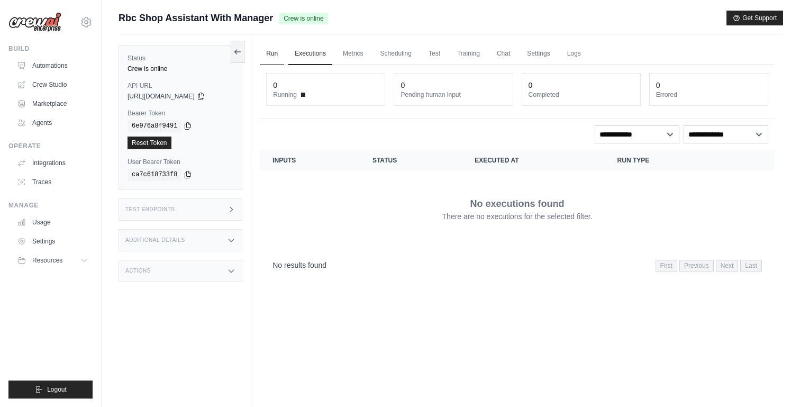
click at [271, 55] on link "Run" at bounding box center [272, 54] width 24 height 22
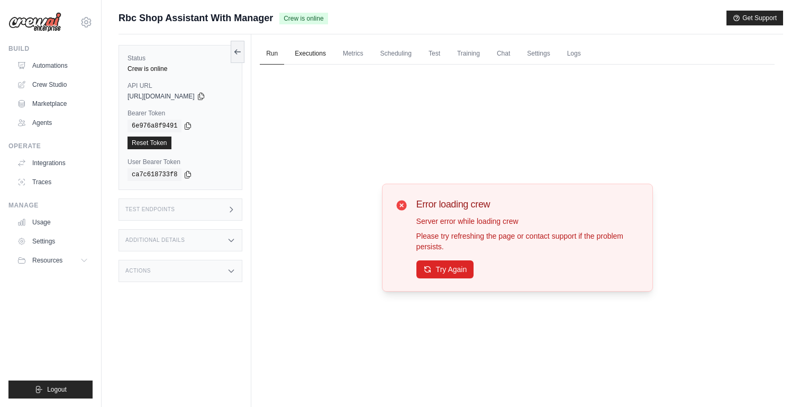
click at [296, 55] on link "Executions" at bounding box center [310, 54] width 44 height 22
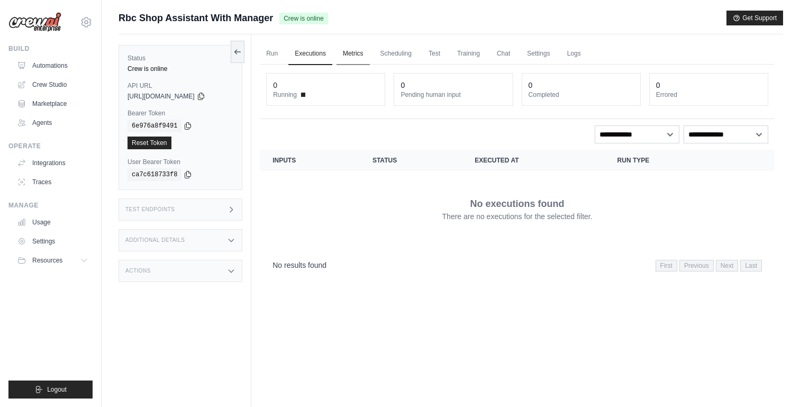
click at [345, 53] on link "Metrics" at bounding box center [353, 54] width 33 height 22
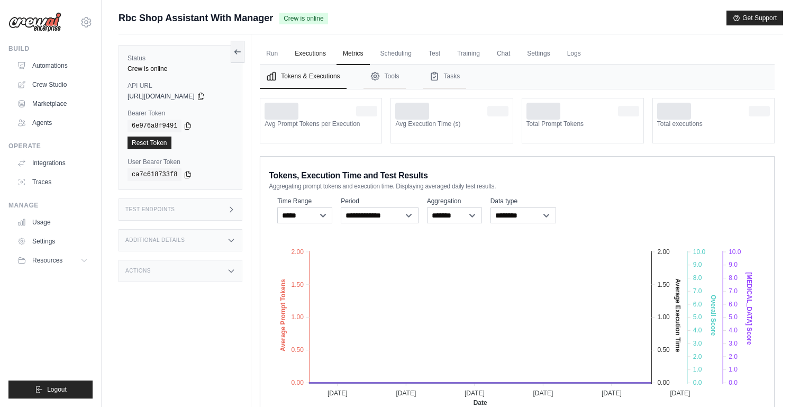
click at [315, 53] on link "Executions" at bounding box center [310, 54] width 44 height 22
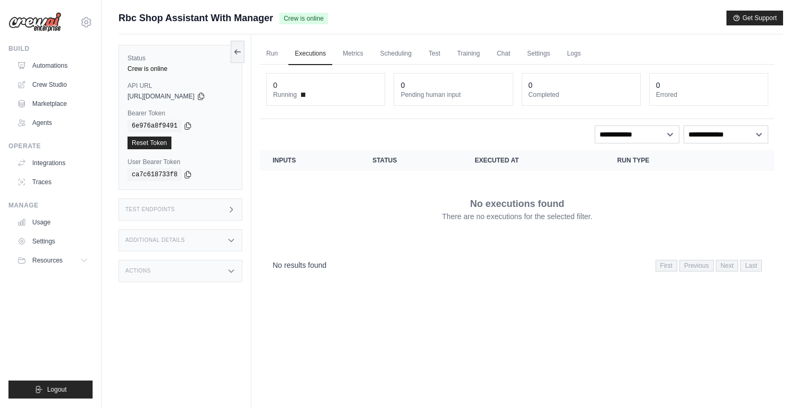
click at [166, 228] on div "Status Crew is online API URL copied https://rbc-shop-assistant-with-manager-a6…" at bounding box center [185, 237] width 133 height 407
click at [165, 247] on div "Additional Details" at bounding box center [181, 240] width 124 height 22
click at [164, 230] on div "Additional Details" at bounding box center [181, 240] width 124 height 22
click at [182, 208] on div "Test Endpoints" at bounding box center [181, 209] width 124 height 22
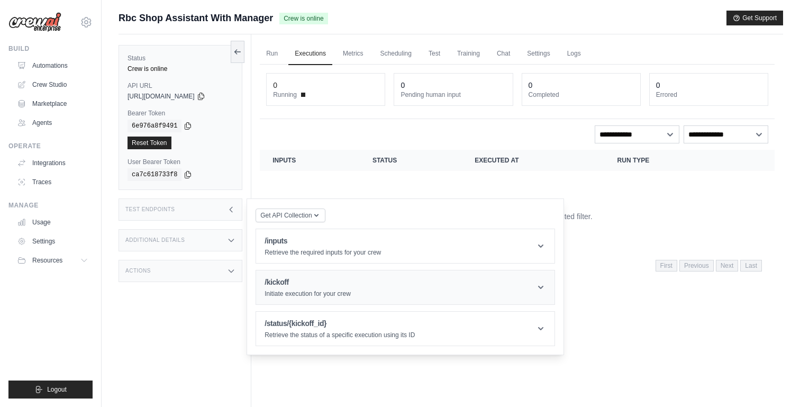
click at [280, 284] on h1 "/kickoff" at bounding box center [308, 282] width 86 height 11
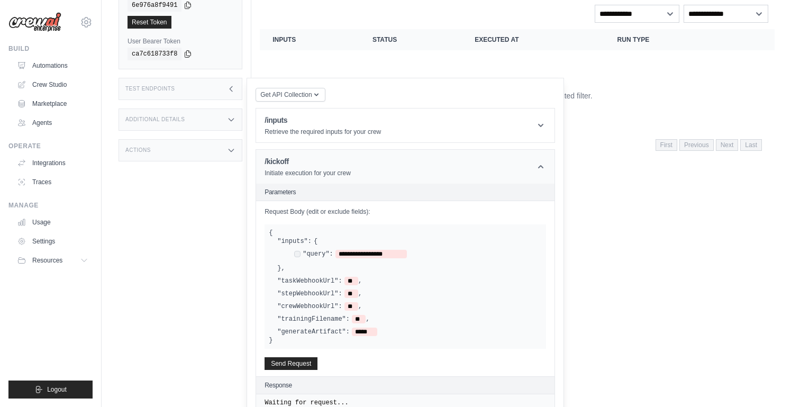
scroll to position [123, 0]
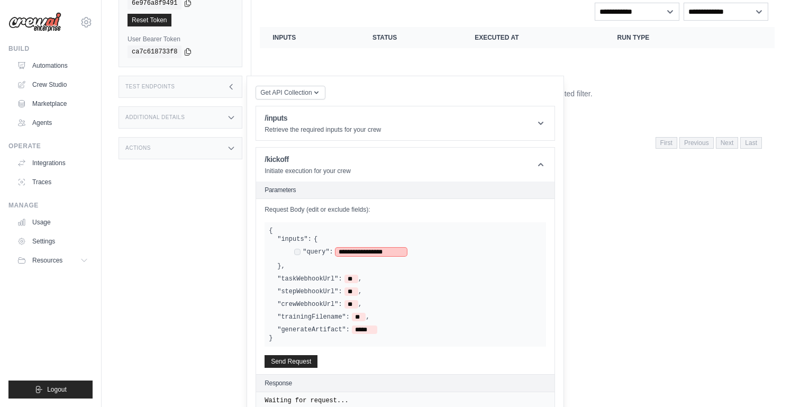
click at [378, 250] on span "**********" at bounding box center [370, 252] width 71 height 8
drag, startPoint x: 398, startPoint y: 251, endPoint x: 342, endPoint y: 251, distance: 55.6
click at [342, 251] on span "**********" at bounding box center [370, 252] width 71 height 8
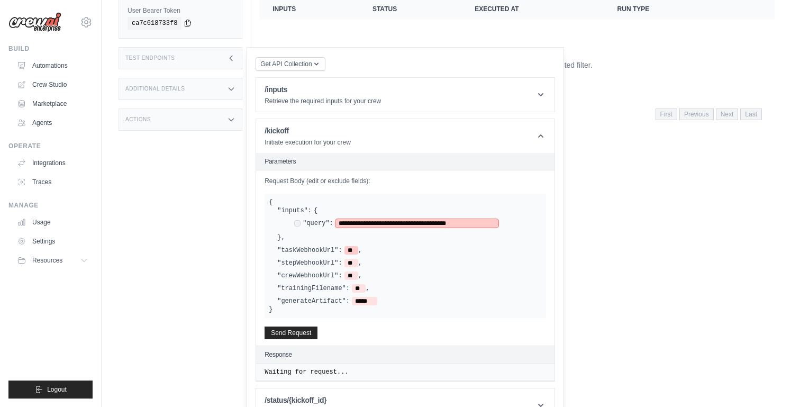
scroll to position [162, 0]
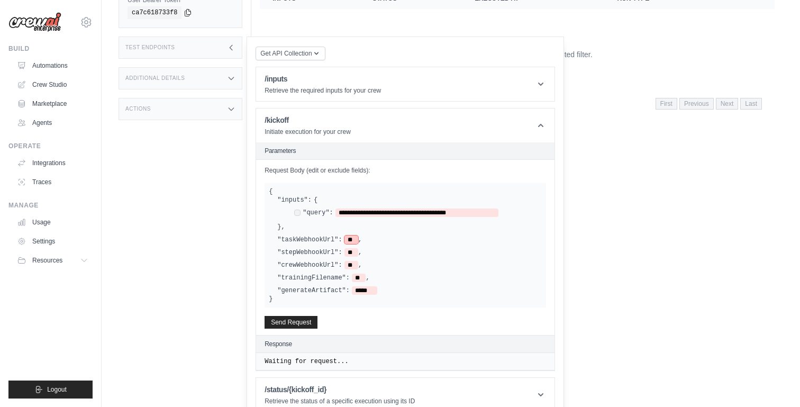
click at [351, 239] on span "**" at bounding box center [351, 239] width 14 height 8
click at [353, 266] on span "**" at bounding box center [351, 265] width 14 height 8
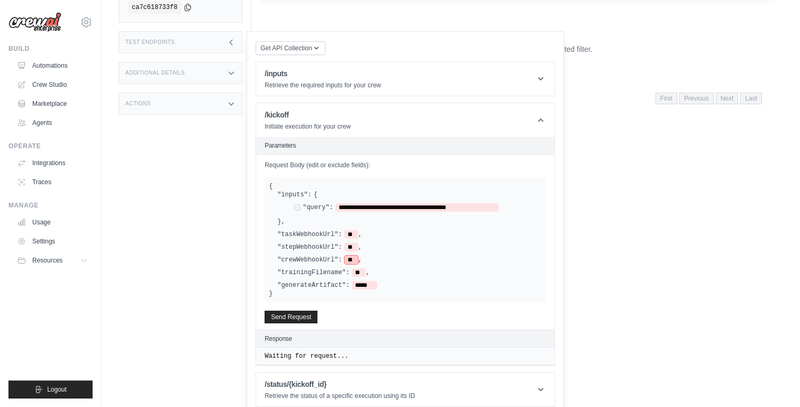
scroll to position [176, 0]
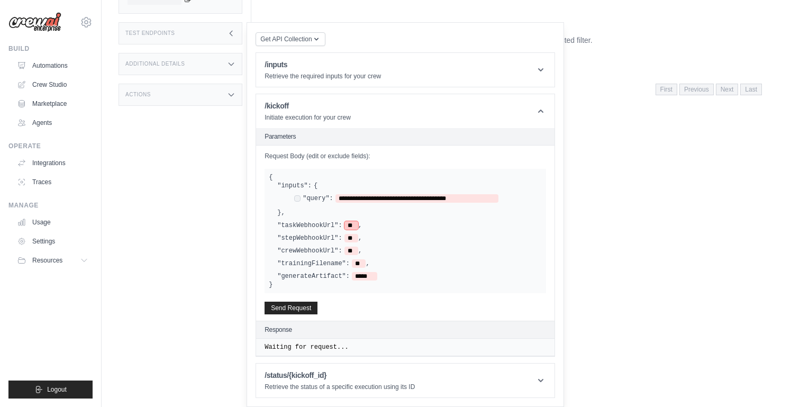
click at [350, 224] on span "**" at bounding box center [351, 225] width 14 height 8
paste span
click at [487, 225] on span "**********" at bounding box center [418, 225] width 135 height 7
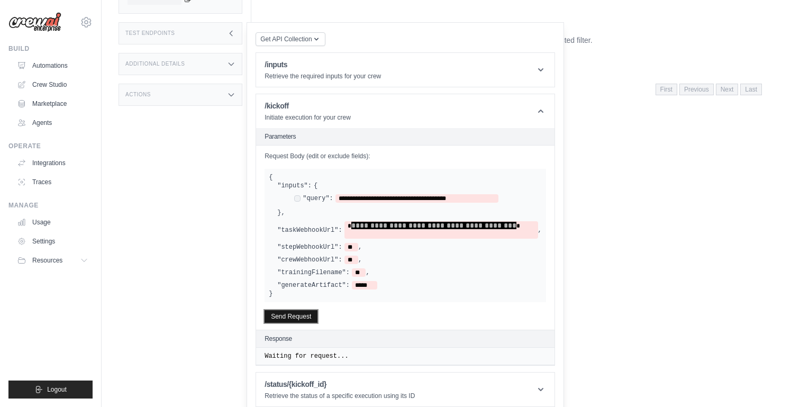
click at [301, 316] on button "Send Request" at bounding box center [291, 316] width 53 height 13
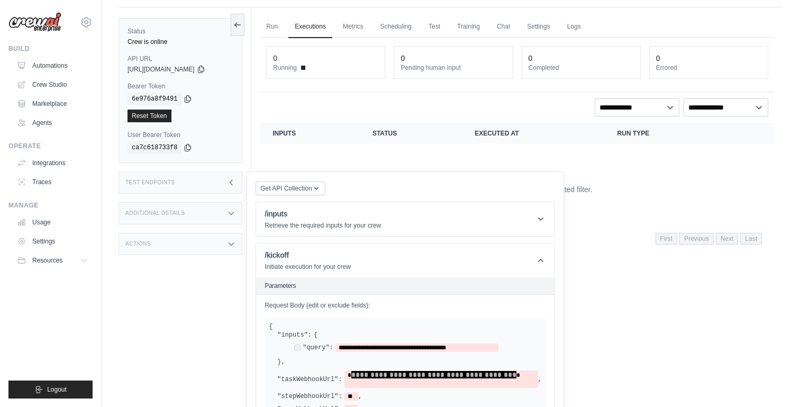
scroll to position [0, 0]
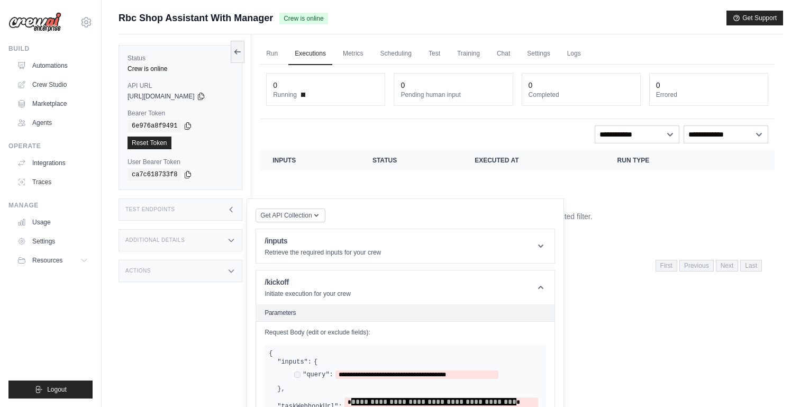
click at [194, 211] on div "Test Endpoints" at bounding box center [181, 209] width 124 height 22
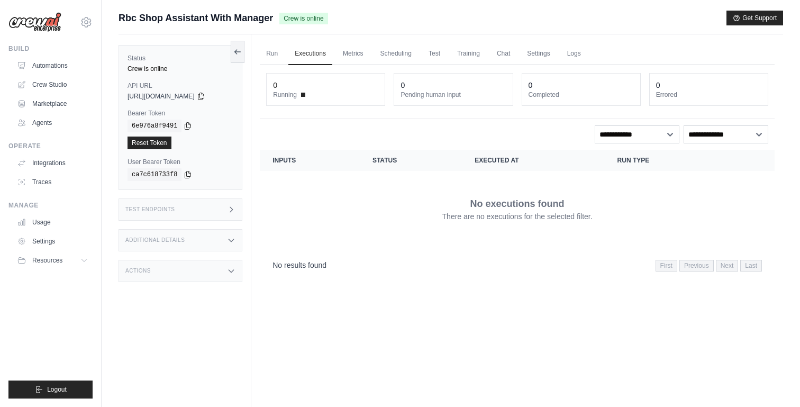
click at [194, 211] on div "Test Endpoints" at bounding box center [181, 209] width 124 height 22
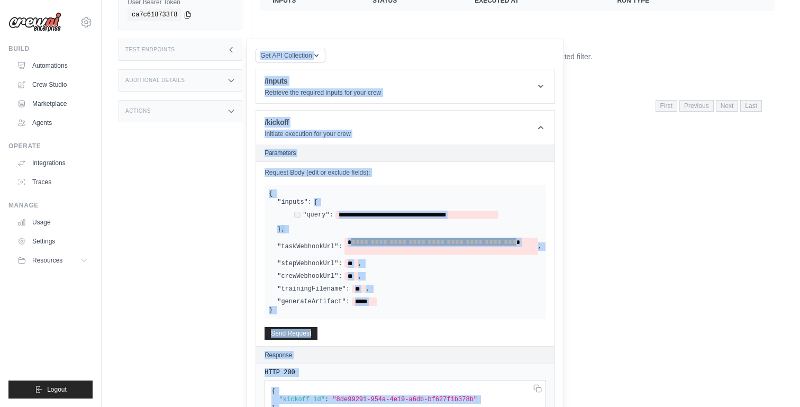
scroll to position [206, 0]
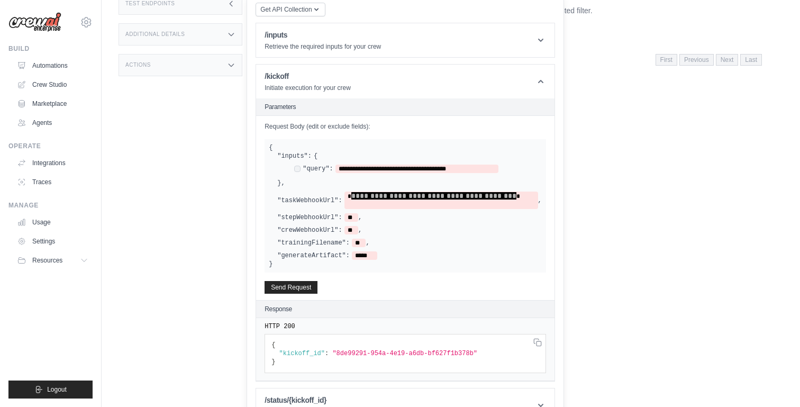
click at [559, 250] on div "Get API Collection Postman API Collection /inputs Retrieve the required inputs …" at bounding box center [406, 212] width 318 height 439
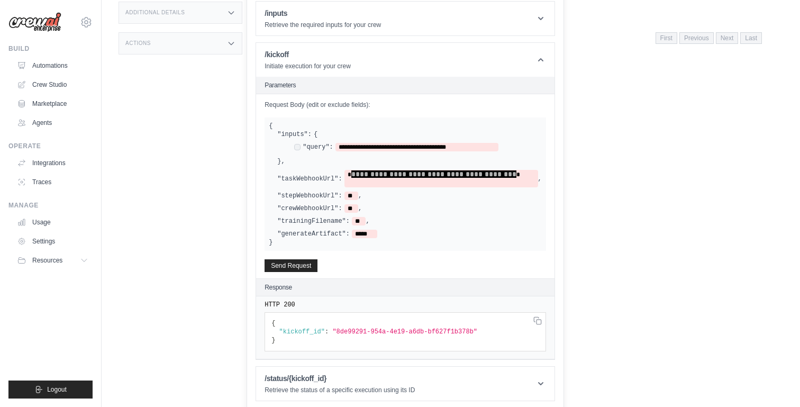
scroll to position [231, 0]
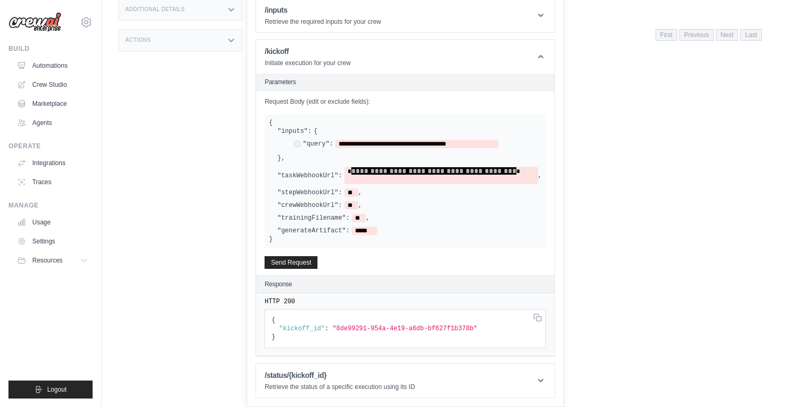
click at [352, 329] on span ""8de99291-954a-4e19-a6db-bf627f1b378b"" at bounding box center [404, 328] width 145 height 7
click at [344, 328] on span ""8de99291-954a-4e19-a6db-bf627f1b378b"" at bounding box center [404, 328] width 145 height 7
drag, startPoint x: 337, startPoint y: 328, endPoint x: 475, endPoint y: 329, distance: 138.1
click at [475, 329] on span ""8de99291-954a-4e19-a6db-bf627f1b378b"" at bounding box center [404, 328] width 145 height 7
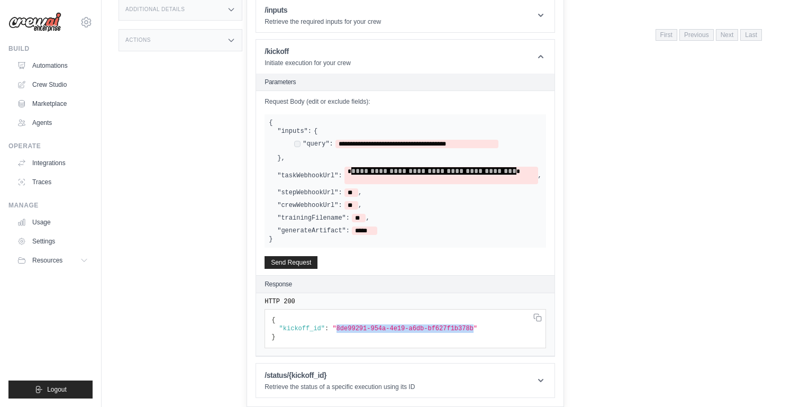
click at [432, 327] on span ""8de99291-954a-4e19-a6db-bf627f1b378b"" at bounding box center [404, 328] width 145 height 7
click at [349, 329] on span ""8de99291-954a-4e19-a6db-bf627f1b378b"" at bounding box center [404, 328] width 145 height 7
drag, startPoint x: 337, startPoint y: 329, endPoint x: 472, endPoint y: 328, distance: 134.9
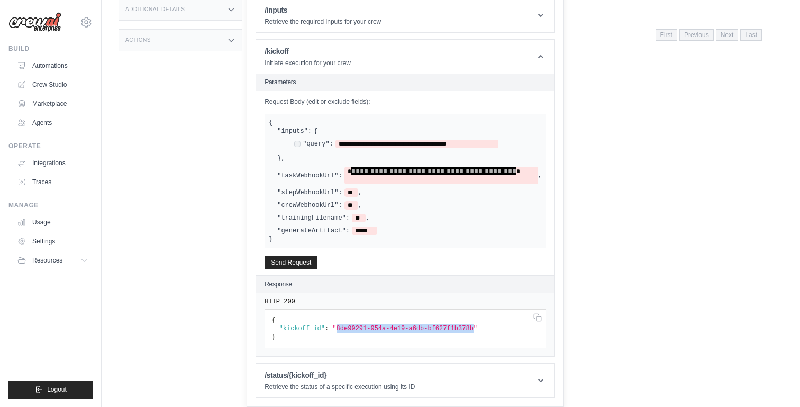
click at [473, 329] on span ""8de99291-954a-4e19-a6db-bf627f1b378b"" at bounding box center [404, 328] width 145 height 7
copy span "8de99291-954a-4e19-a6db-bf627f1b378b"
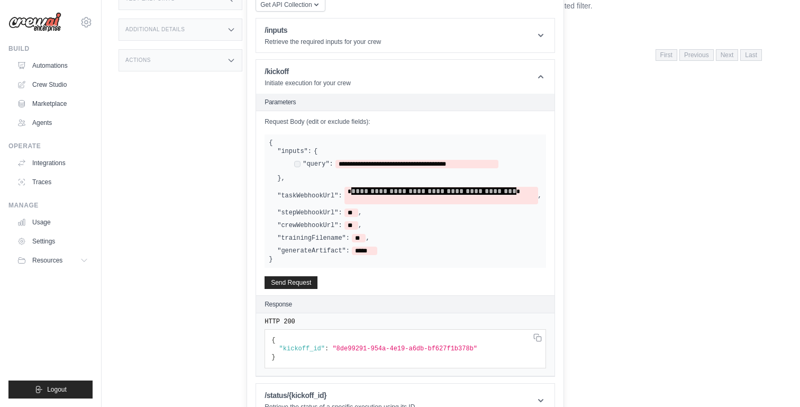
scroll to position [208, 0]
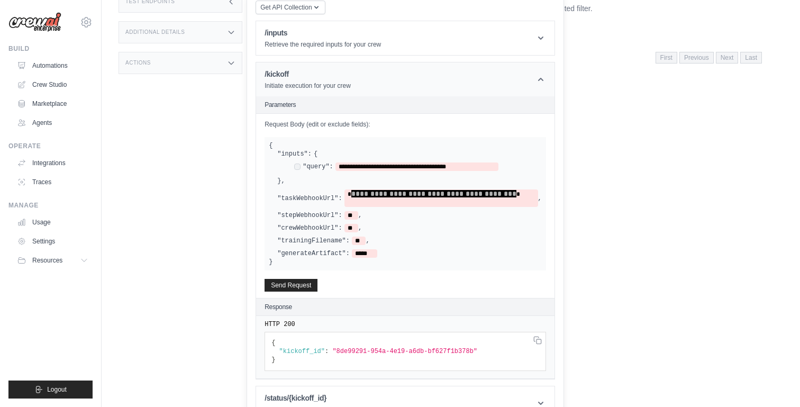
click at [427, 77] on header "/kickoff Initiate execution for your crew" at bounding box center [405, 79] width 298 height 34
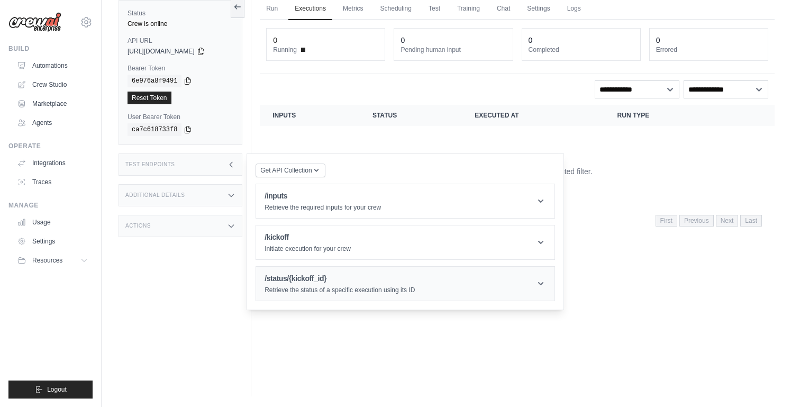
click at [298, 283] on h1 "/status/{kickoff_id}" at bounding box center [340, 278] width 150 height 11
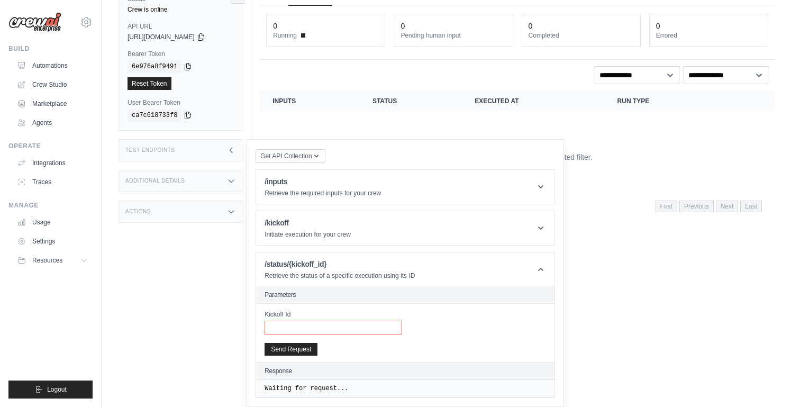
click at [298, 325] on input "Kickoff Id" at bounding box center [334, 328] width 138 height 14
paste input "**********"
type input "**********"
click at [288, 350] on button "Send Request" at bounding box center [291, 348] width 53 height 13
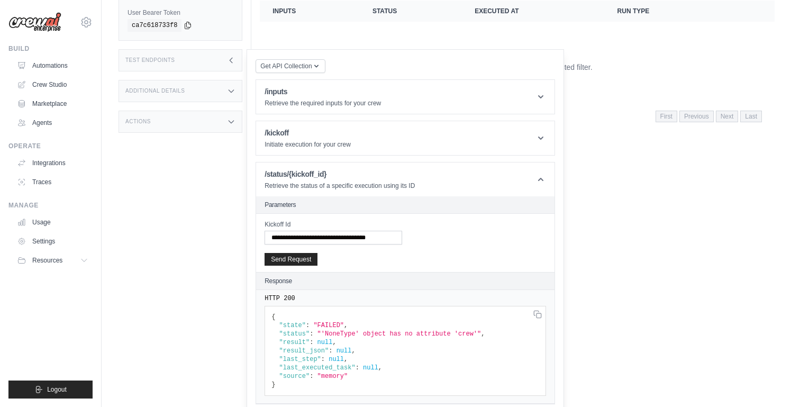
scroll to position [0, 0]
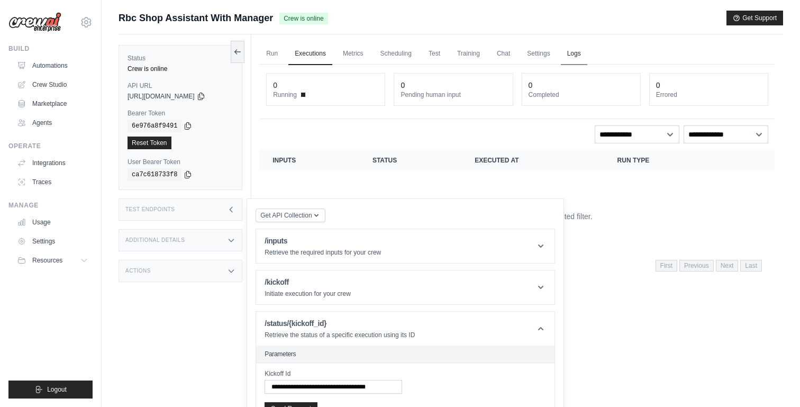
click at [587, 55] on link "Logs" at bounding box center [574, 54] width 26 height 22
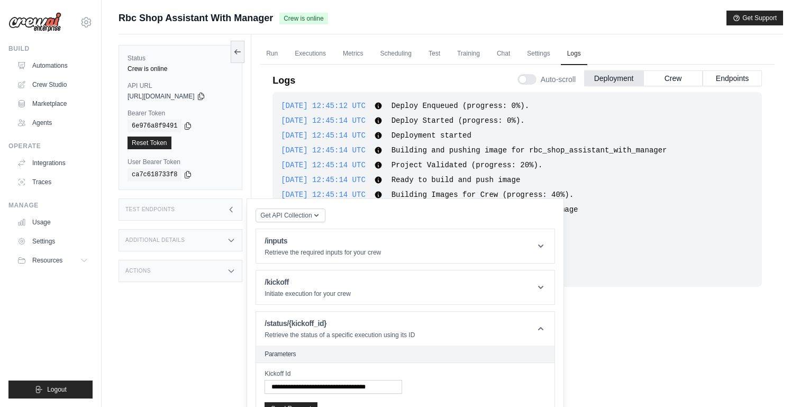
click at [223, 210] on div "Test Endpoints" at bounding box center [181, 209] width 124 height 22
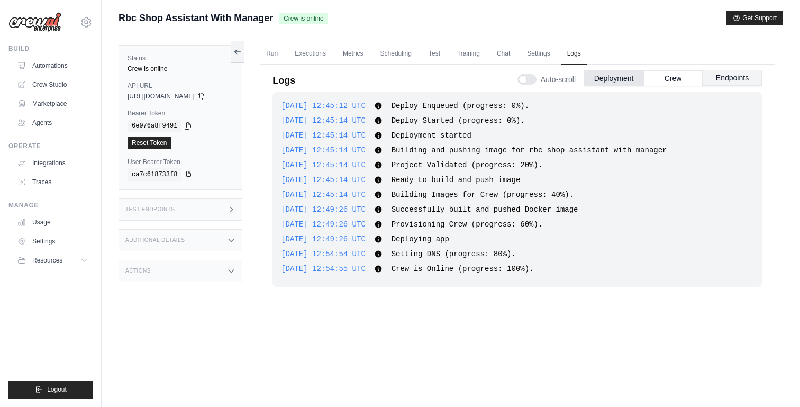
click at [727, 85] on button "Endpoints" at bounding box center [732, 78] width 59 height 16
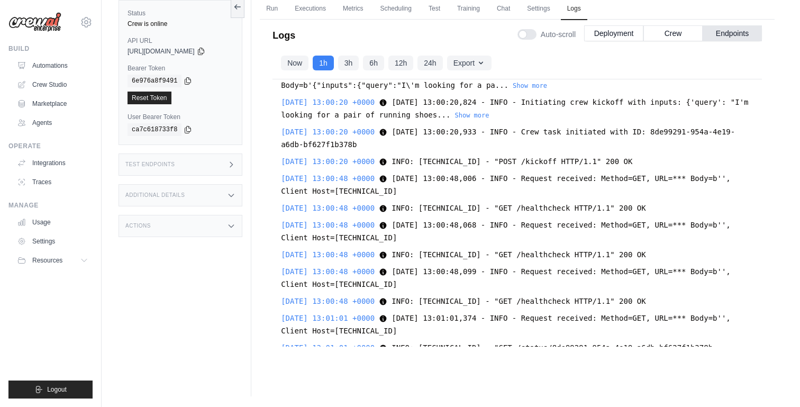
scroll to position [2115, 0]
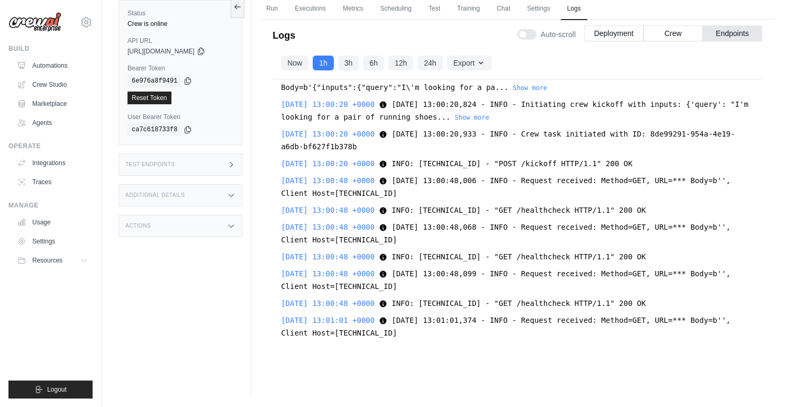
click at [474, 159] on span "INFO: 10.0.91.130:10036 - "POST /kickoff HTTP/1.1" 200 OK" at bounding box center [512, 163] width 241 height 8
click at [580, 167] on span "INFO: 10.0.91.130:10036 - "POST /kickoff HTTP/1.1" 200 OK" at bounding box center [512, 163] width 241 height 8
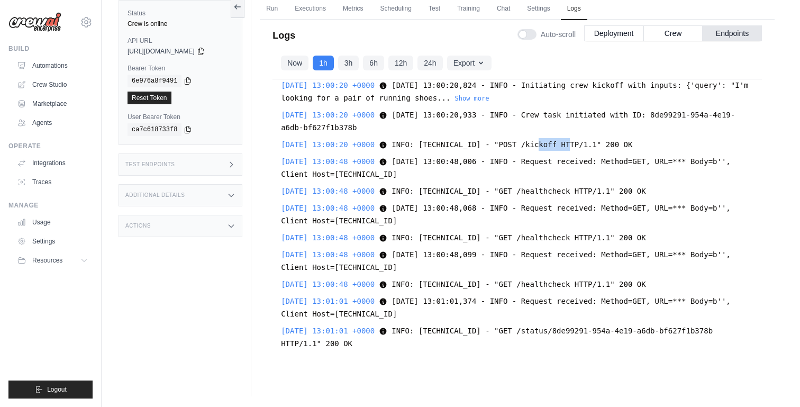
scroll to position [2150, 0]
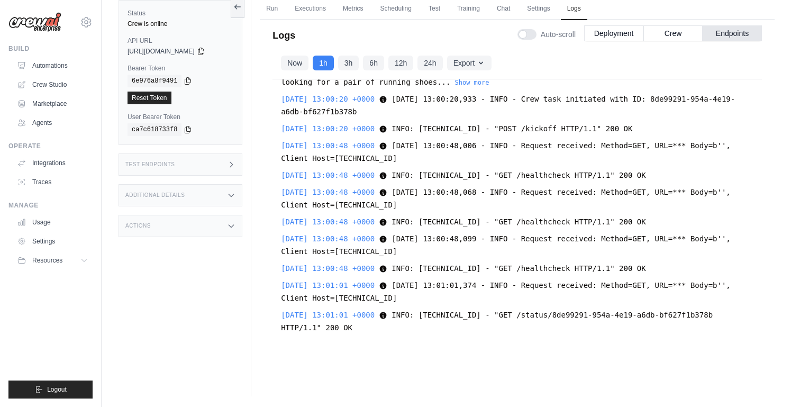
click at [465, 286] on span "2025-08-11 13:01:01,374 - INFO - Request received: Method=GET, URL=*** Body=b''…" at bounding box center [506, 291] width 450 height 21
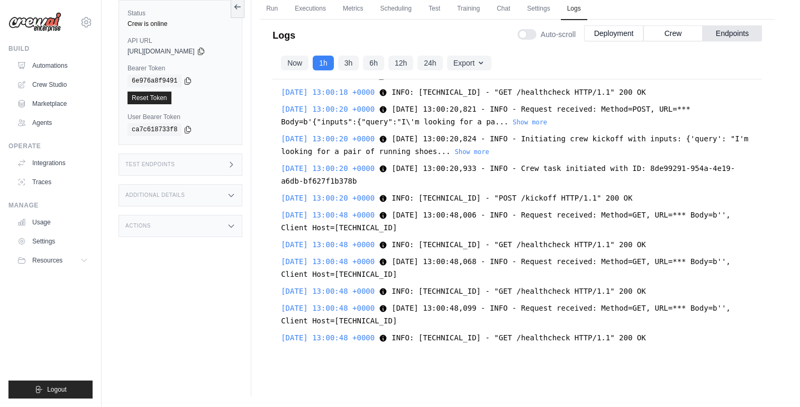
scroll to position [2072, 0]
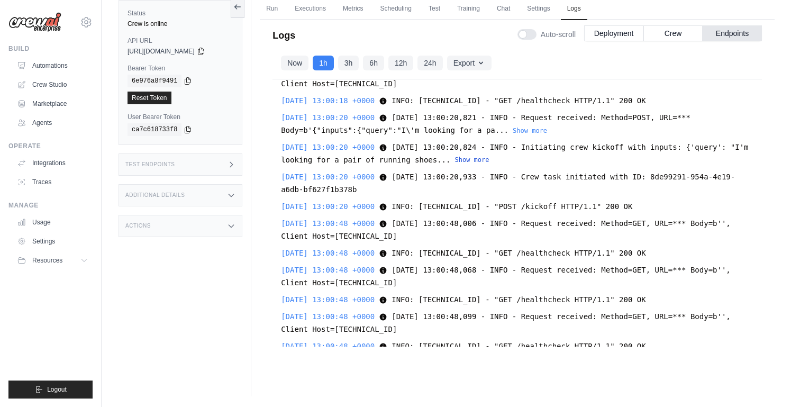
click at [489, 160] on button "Show more" at bounding box center [472, 160] width 34 height 8
click at [485, 160] on button "Show less" at bounding box center [467, 160] width 34 height 8
click at [489, 160] on button "Show more" at bounding box center [472, 160] width 34 height 8
click at [485, 160] on button "Show less" at bounding box center [467, 160] width 34 height 8
click at [211, 219] on div "Actions" at bounding box center [181, 226] width 124 height 22
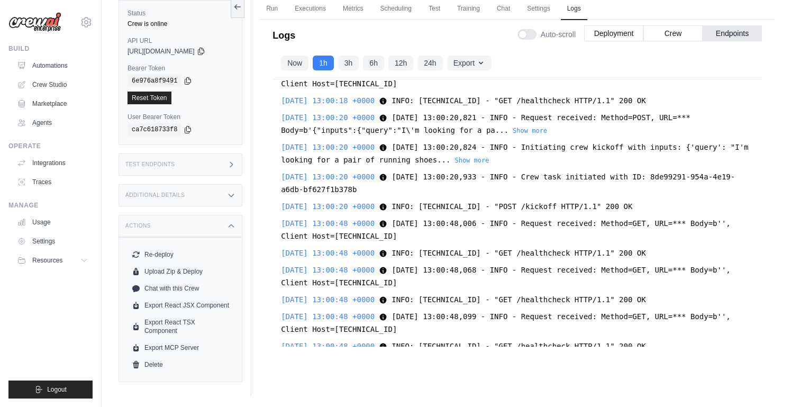
click at [186, 223] on div "Actions" at bounding box center [181, 226] width 124 height 22
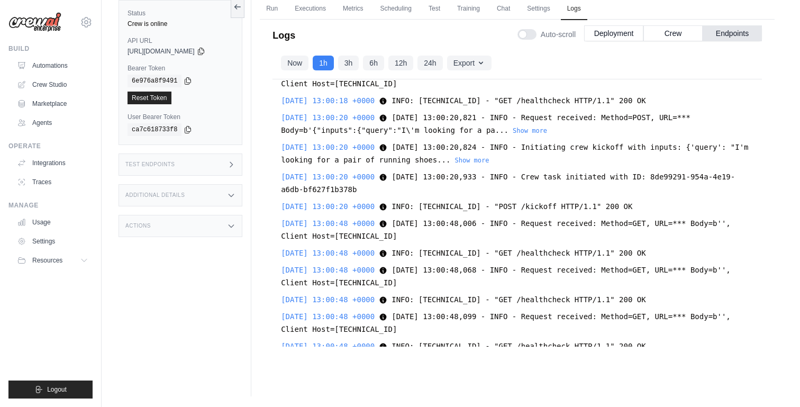
click at [191, 205] on div "Additional Details" at bounding box center [181, 195] width 124 height 22
click at [197, 196] on div "Additional Details" at bounding box center [181, 195] width 124 height 22
click at [197, 175] on div "Test Endpoints" at bounding box center [181, 164] width 124 height 22
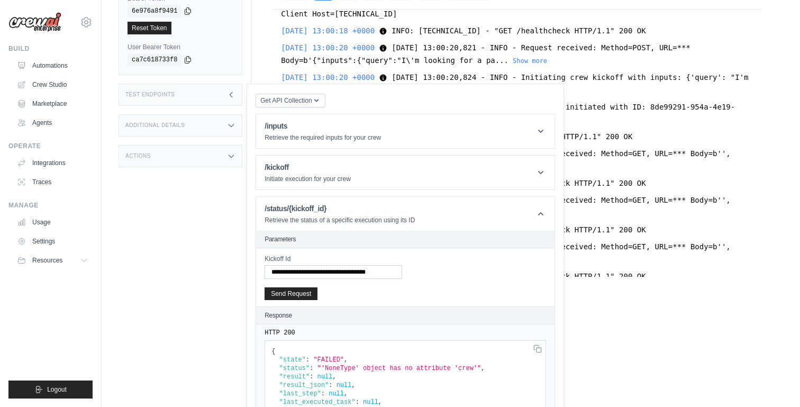
scroll to position [156, 0]
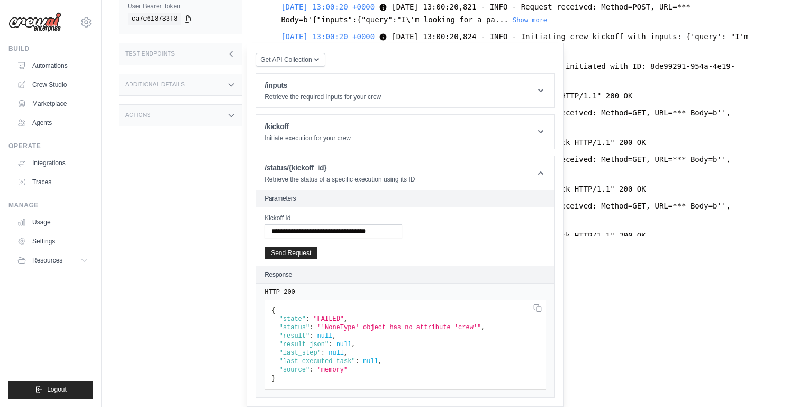
click at [343, 328] on span ""'NoneType' object has no attribute 'crew'"" at bounding box center [400, 327] width 164 height 7
click at [0, 0] on pre "{ "state" : "FAILED" , "status" : "'NoneType' object has no attribute 'crew'" ,…" at bounding box center [0, 0] width 0 height 0
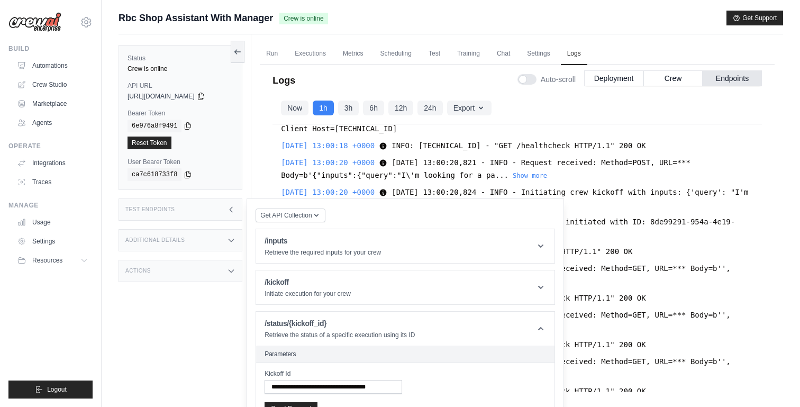
scroll to position [1, 0]
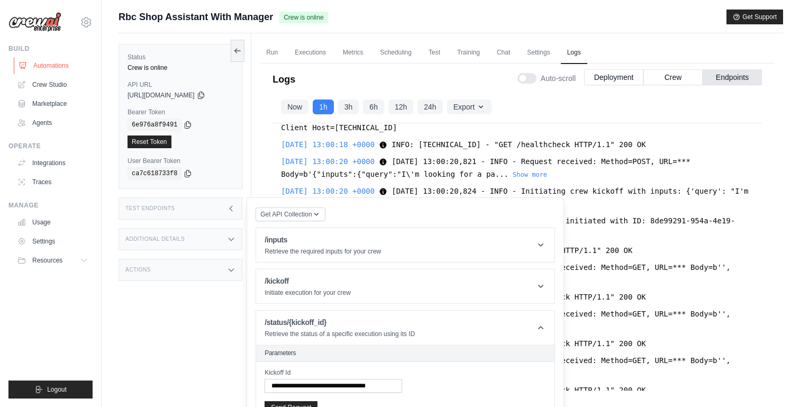
click at [57, 63] on link "Automations" at bounding box center [54, 65] width 80 height 17
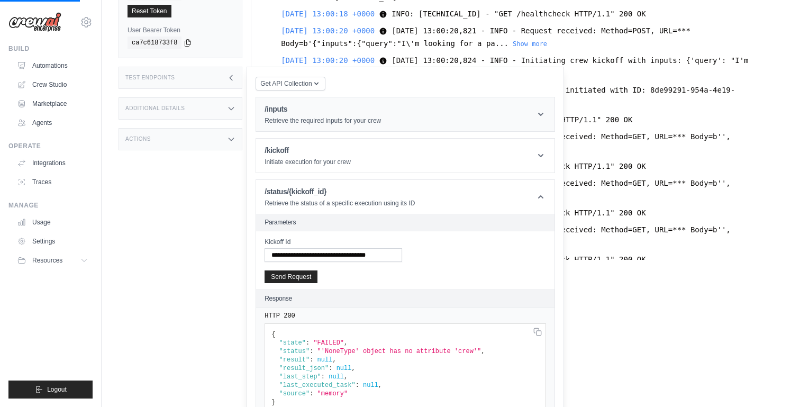
scroll to position [156, 0]
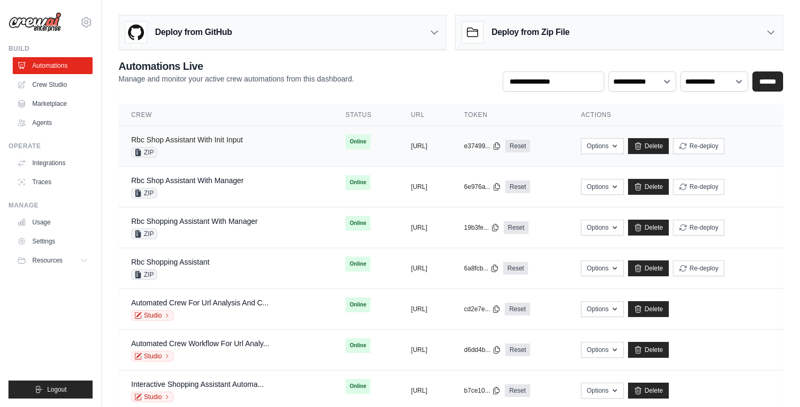
click at [236, 141] on link "Rbc Shop Assistant With Init Input" at bounding box center [187, 139] width 112 height 8
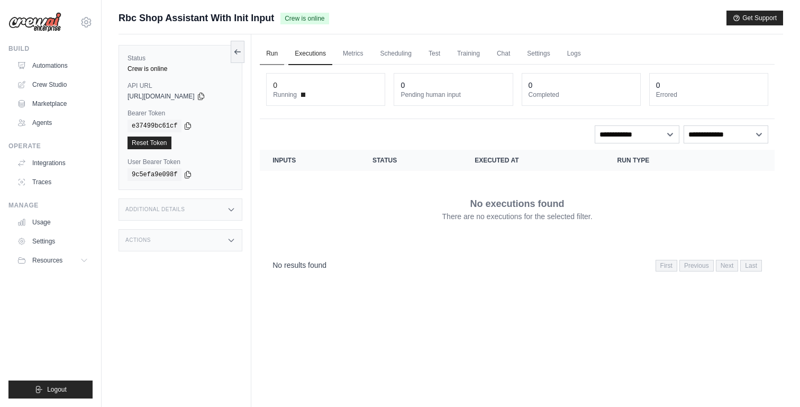
click at [270, 55] on link "Run" at bounding box center [272, 54] width 24 height 22
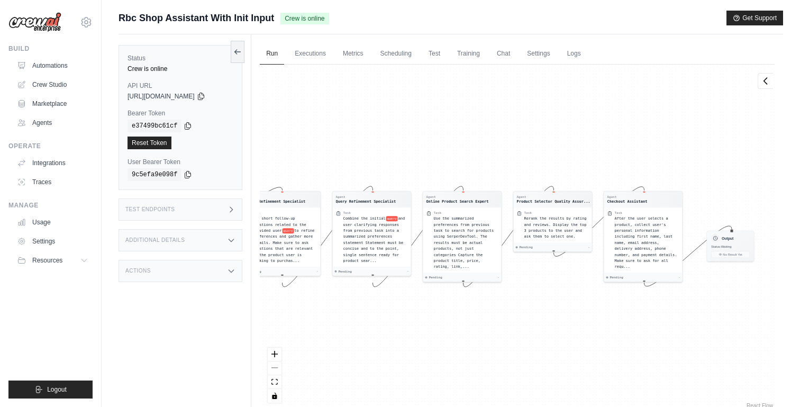
drag, startPoint x: 330, startPoint y: 123, endPoint x: 375, endPoint y: 120, distance: 45.1
click at [375, 120] on div "Agent Query Refinement Specialist Task Ask short follow-up questions related to…" at bounding box center [517, 238] width 515 height 346
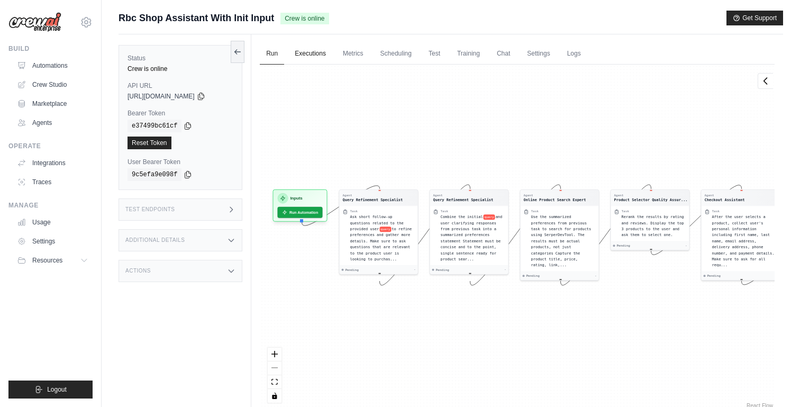
click at [309, 49] on link "Executions" at bounding box center [310, 54] width 44 height 22
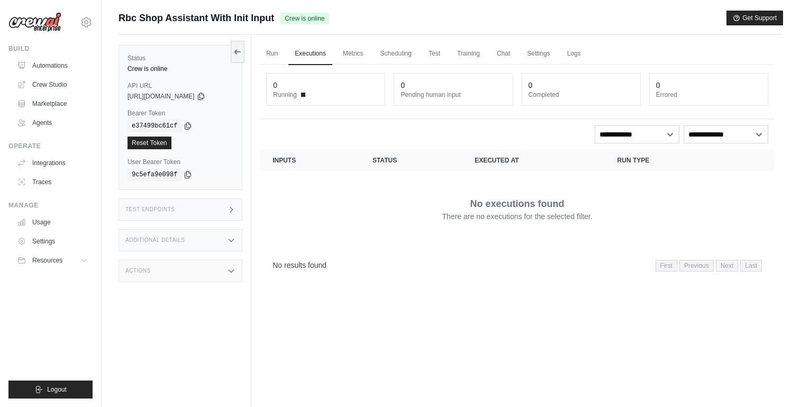
click at [179, 90] on div "API URL copied https://rbc-shop-assistant-with-init-input-e28a09eb-9f0a6fc9.cre…" at bounding box center [181, 90] width 106 height 19
click at [205, 93] on icon at bounding box center [201, 96] width 8 height 8
click at [154, 126] on code "e37499bc61cf" at bounding box center [155, 126] width 54 height 13
copy code "e37499bc61cf"
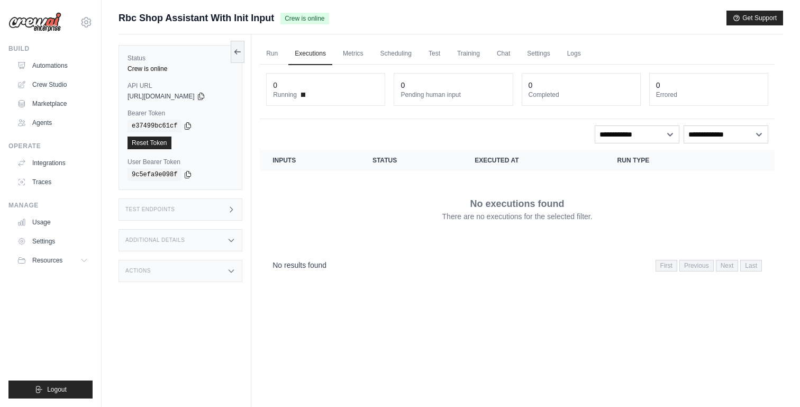
click at [147, 126] on code "e37499bc61cf" at bounding box center [155, 126] width 54 height 13
copy code "e37499bc61cf"
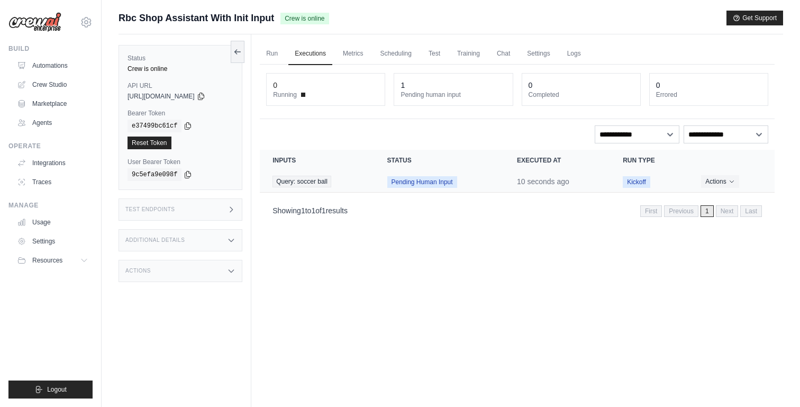
click at [364, 184] on td "Query: soccer ball" at bounding box center [317, 182] width 114 height 22
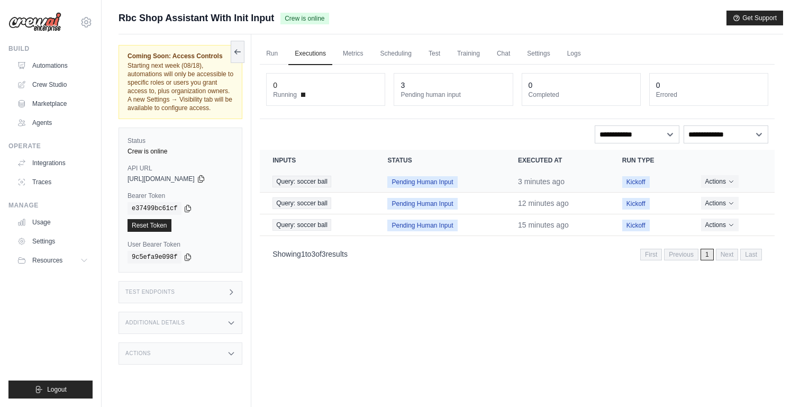
click at [413, 184] on span "Pending Human Input" at bounding box center [422, 182] width 70 height 12
click at [706, 183] on button "Actions" at bounding box center [720, 181] width 38 height 13
click at [708, 197] on link "View Details" at bounding box center [728, 200] width 68 height 17
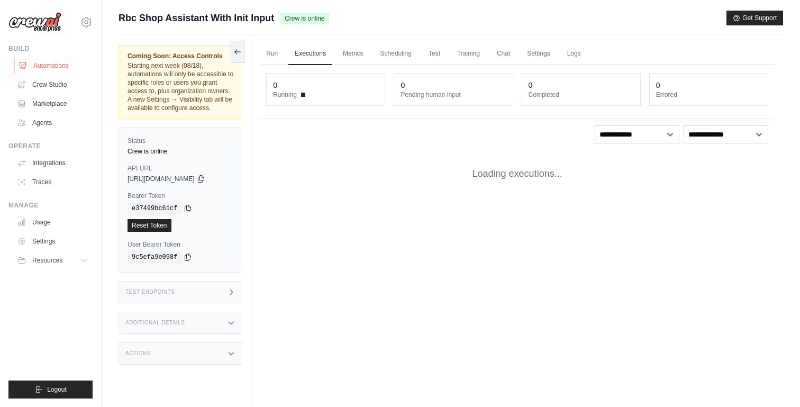
click at [59, 61] on link "Automations" at bounding box center [54, 65] width 80 height 17
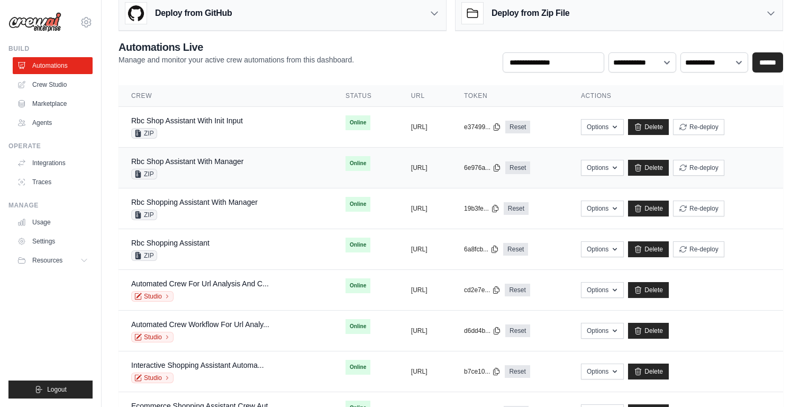
scroll to position [28, 0]
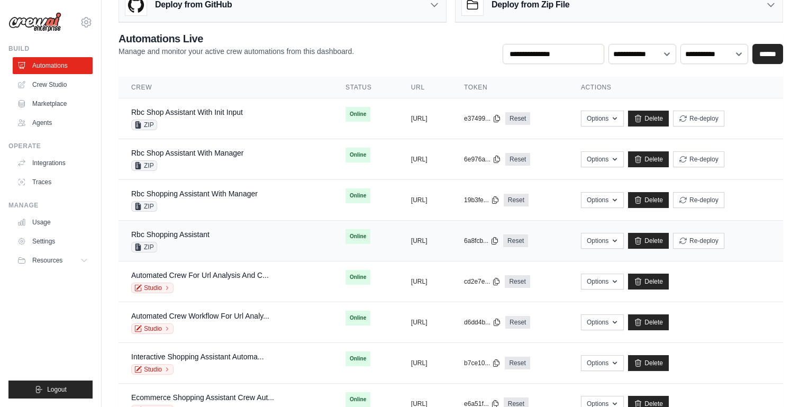
click at [223, 241] on div "Rbc Shopping Assistant ZIP" at bounding box center [225, 240] width 189 height 23
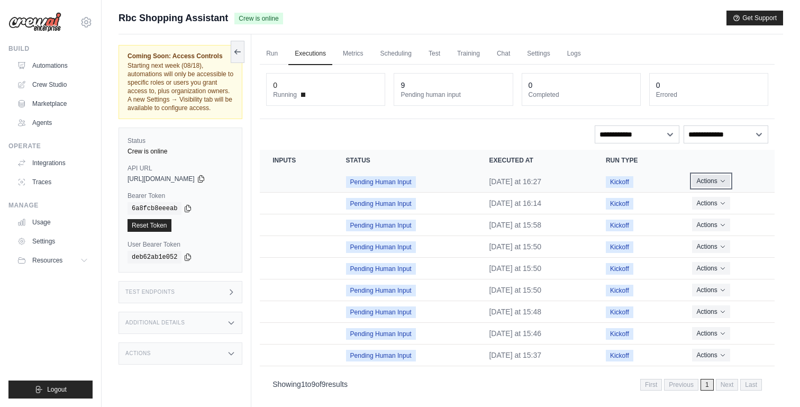
click at [719, 183] on button "Actions" at bounding box center [711, 181] width 38 height 13
click at [716, 218] on button "Delete" at bounding box center [728, 216] width 68 height 17
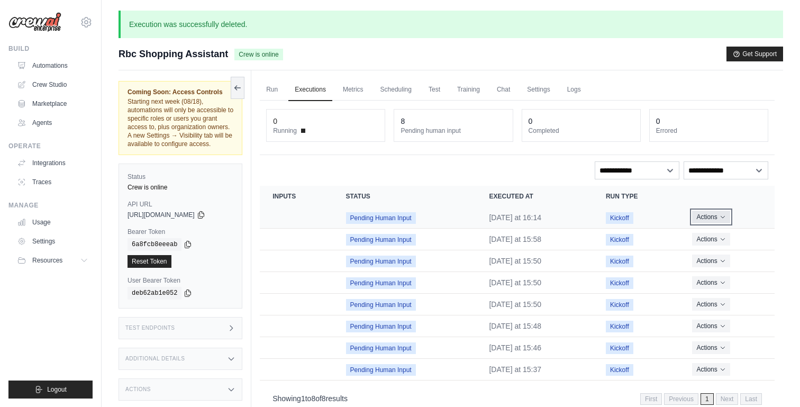
click at [718, 216] on button "Actions" at bounding box center [711, 217] width 38 height 13
click at [715, 253] on button "Delete" at bounding box center [728, 252] width 68 height 17
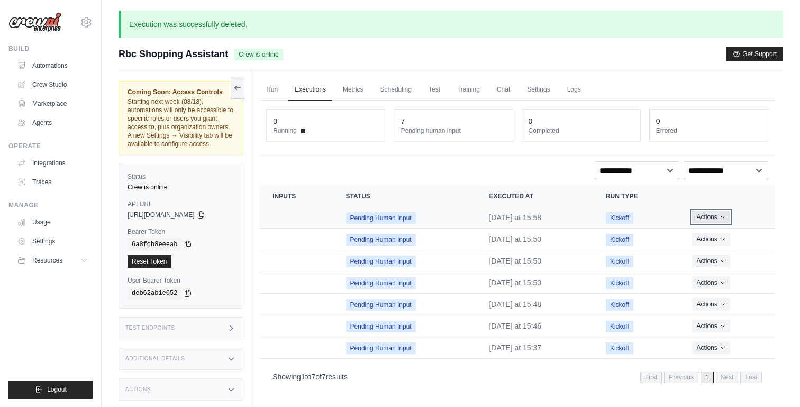
click at [720, 219] on button "Actions" at bounding box center [711, 217] width 38 height 13
click at [719, 252] on button "Delete" at bounding box center [728, 252] width 68 height 17
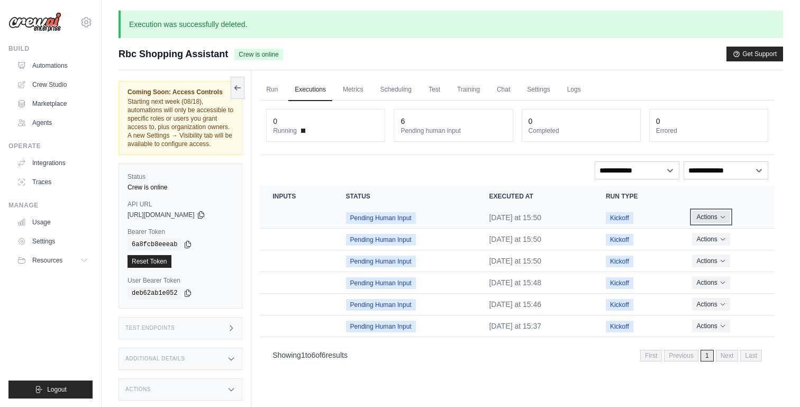
click at [720, 214] on button "Actions" at bounding box center [711, 217] width 38 height 13
click at [718, 252] on button "Delete" at bounding box center [728, 252] width 68 height 17
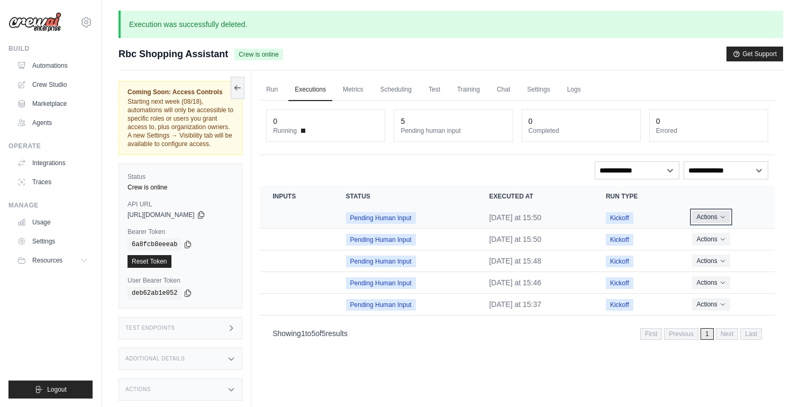
click at [723, 215] on button "Actions" at bounding box center [711, 217] width 38 height 13
click at [722, 251] on button "Delete" at bounding box center [728, 252] width 68 height 17
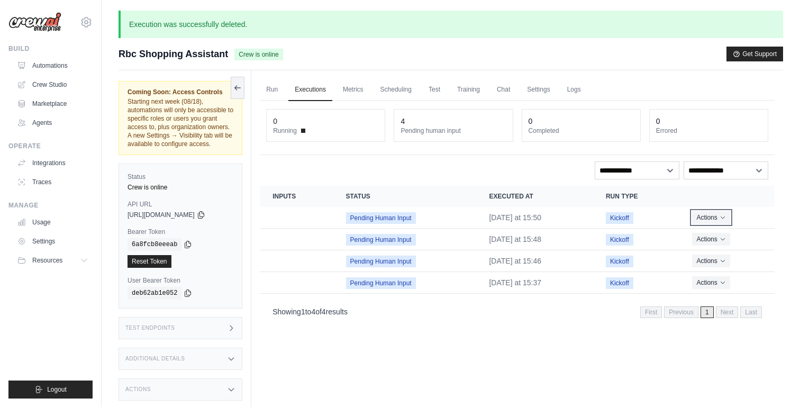
click at [725, 217] on icon "Actions for execution" at bounding box center [723, 217] width 6 height 6
click at [720, 253] on button "Delete" at bounding box center [728, 252] width 68 height 17
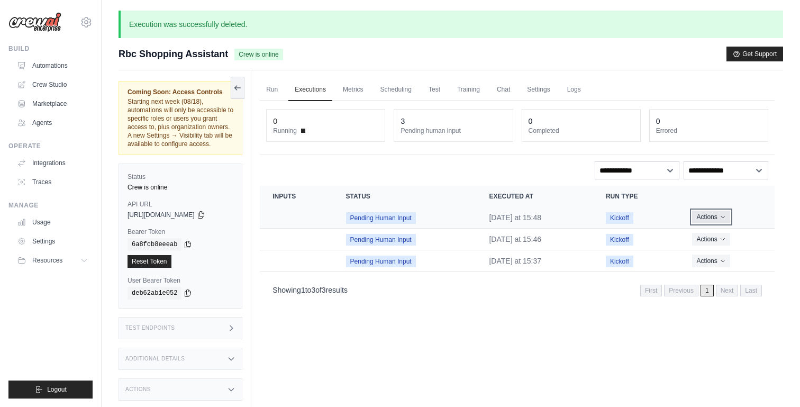
click at [723, 216] on button "Actions" at bounding box center [711, 217] width 38 height 13
click at [717, 250] on button "Delete" at bounding box center [728, 252] width 68 height 17
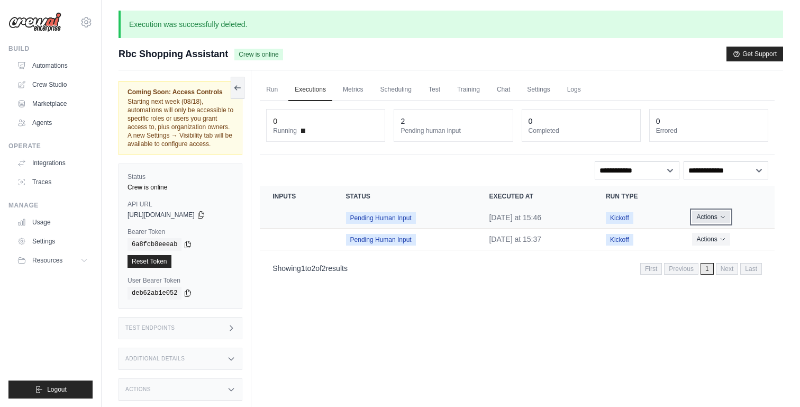
click at [723, 217] on button "Actions" at bounding box center [711, 217] width 38 height 13
click at [714, 250] on button "Delete" at bounding box center [728, 252] width 68 height 17
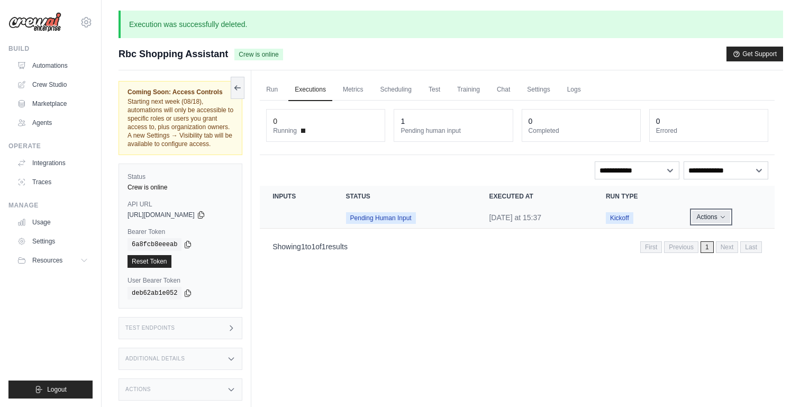
click at [713, 217] on button "Actions" at bounding box center [711, 217] width 38 height 13
click at [707, 249] on button "Delete" at bounding box center [728, 252] width 68 height 17
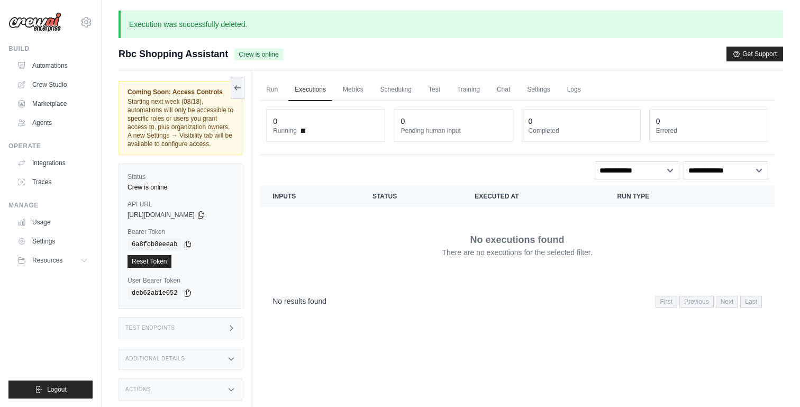
click at [167, 219] on span "[URL][DOMAIN_NAME]" at bounding box center [161, 215] width 67 height 8
copy div "[URL][DOMAIN_NAME]"
click at [205, 219] on icon at bounding box center [201, 214] width 8 height 8
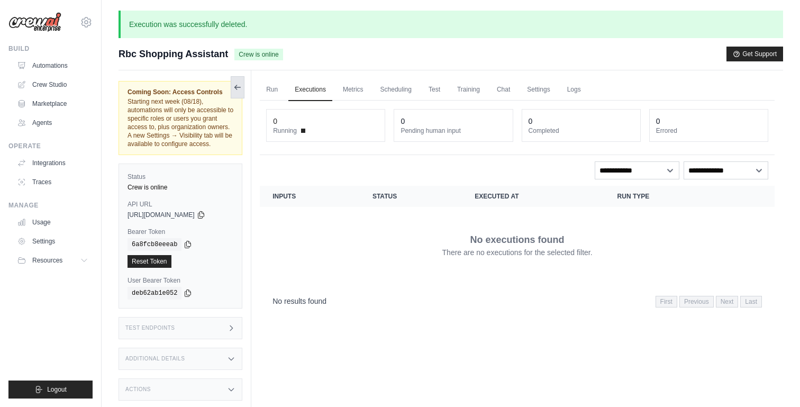
click at [237, 90] on icon at bounding box center [237, 87] width 8 height 8
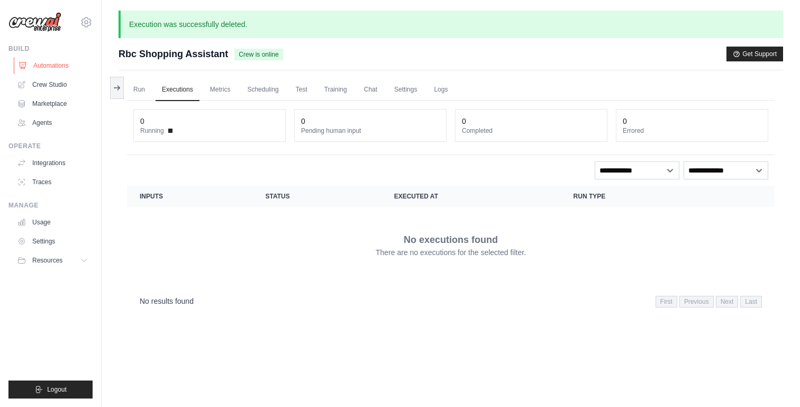
click at [54, 67] on link "Automations" at bounding box center [54, 65] width 80 height 17
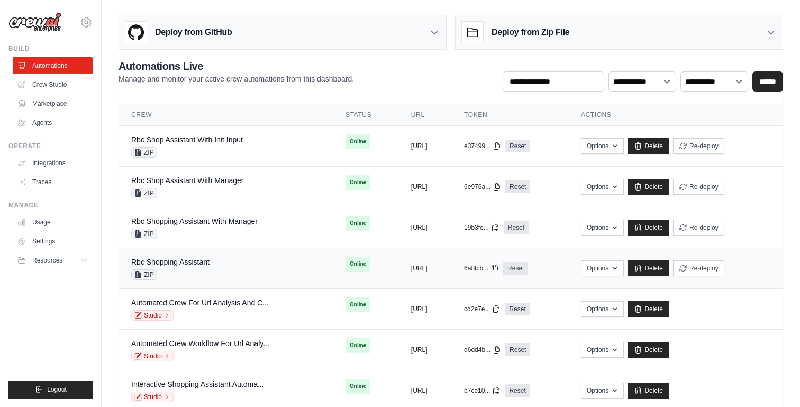
click at [172, 269] on div "Rbc Shopping Assistant ZIP" at bounding box center [170, 268] width 78 height 23
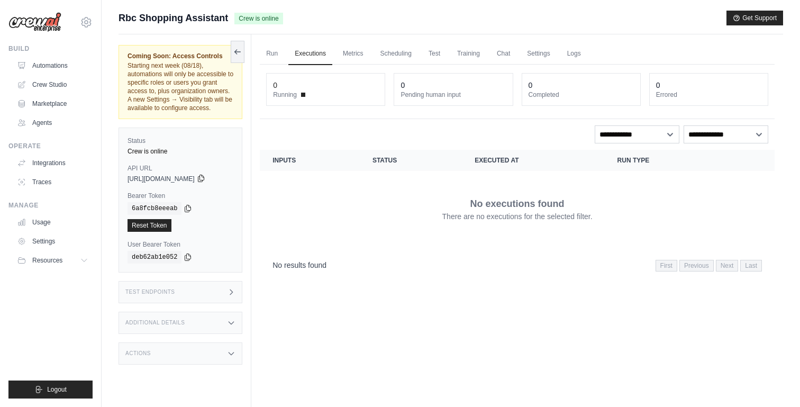
click at [205, 183] on icon at bounding box center [201, 178] width 8 height 8
click at [187, 212] on icon at bounding box center [188, 208] width 8 height 8
click at [60, 68] on link "Automations" at bounding box center [54, 65] width 80 height 17
